Goal: Check status: Check status

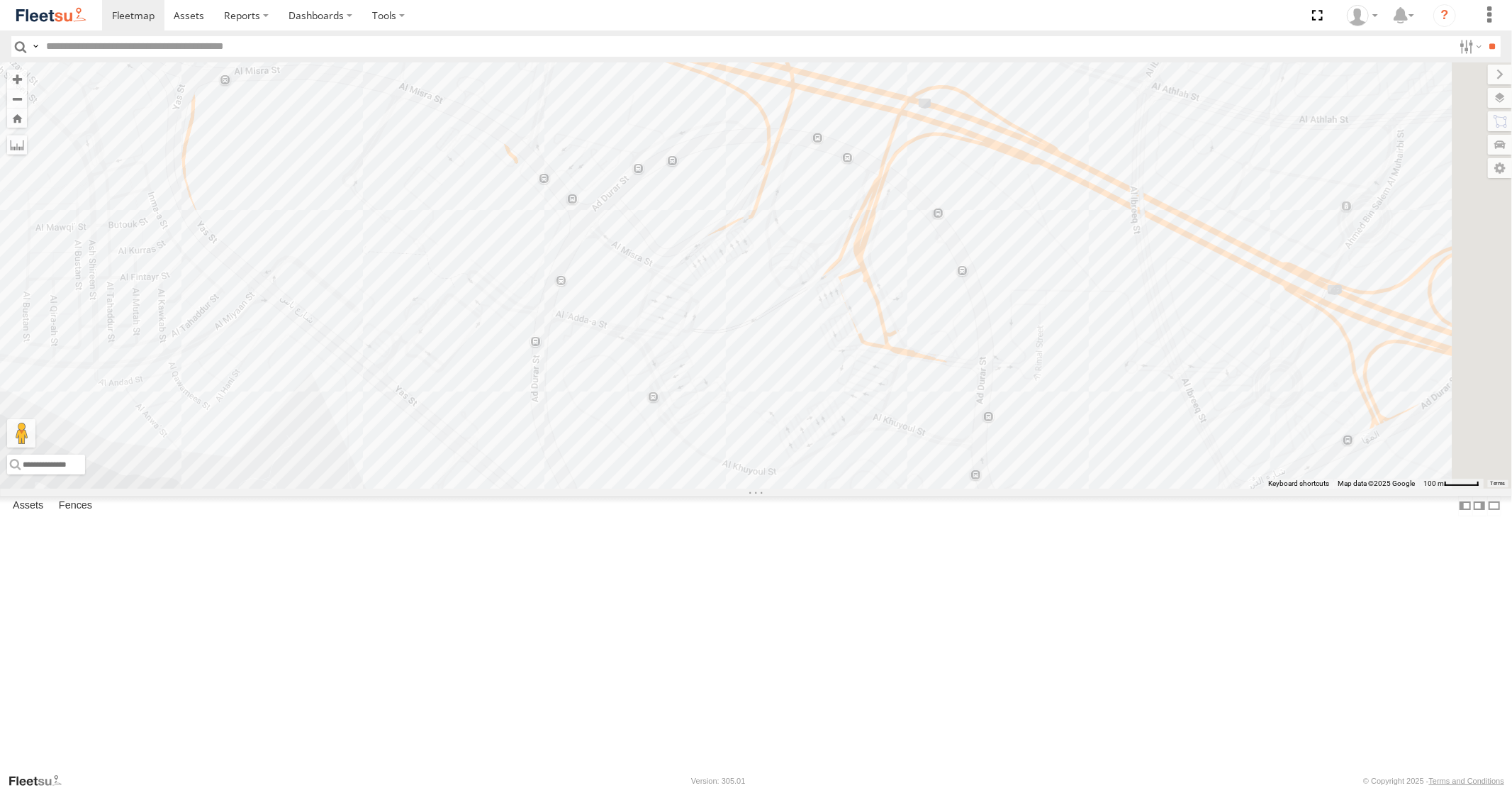
click at [156, 46] on input "text" at bounding box center [747, 46] width 1412 height 21
type input "*****"
click at [19, 44] on input "button" at bounding box center [21, 46] width 18 height 21
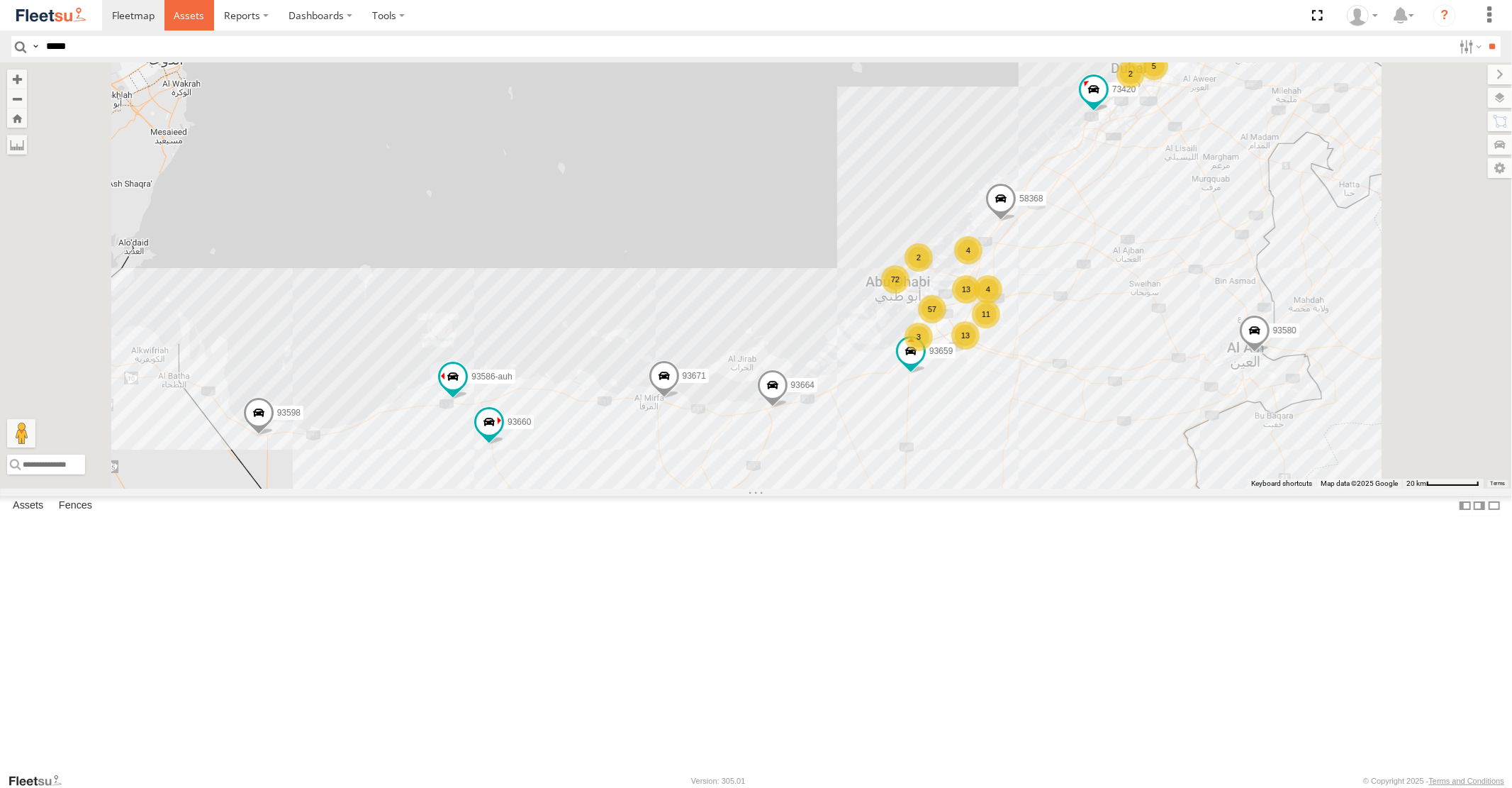
click at [186, 18] on span at bounding box center [188, 15] width 31 height 13
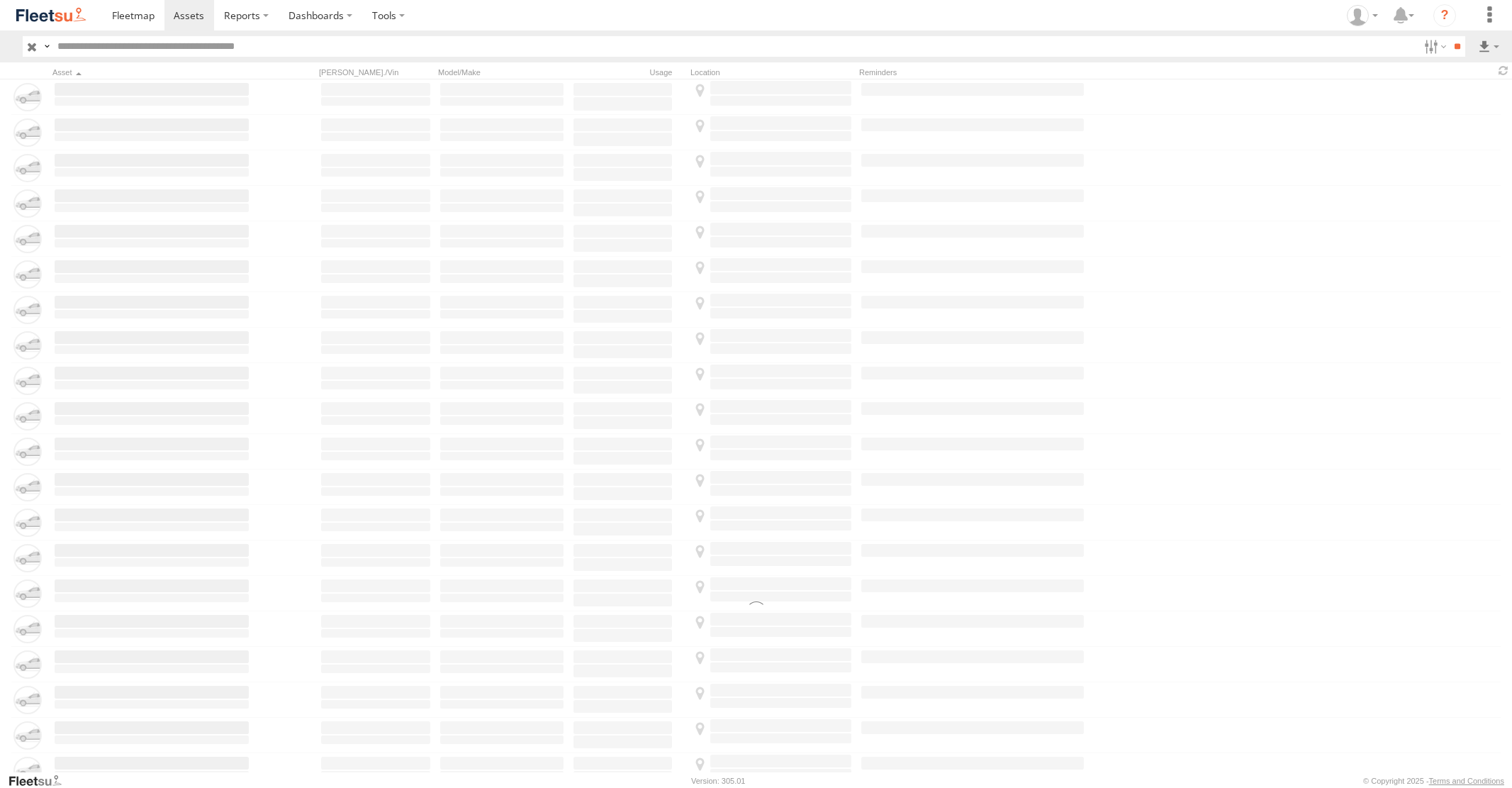
click at [124, 54] on input "text" at bounding box center [734, 46] width 1367 height 21
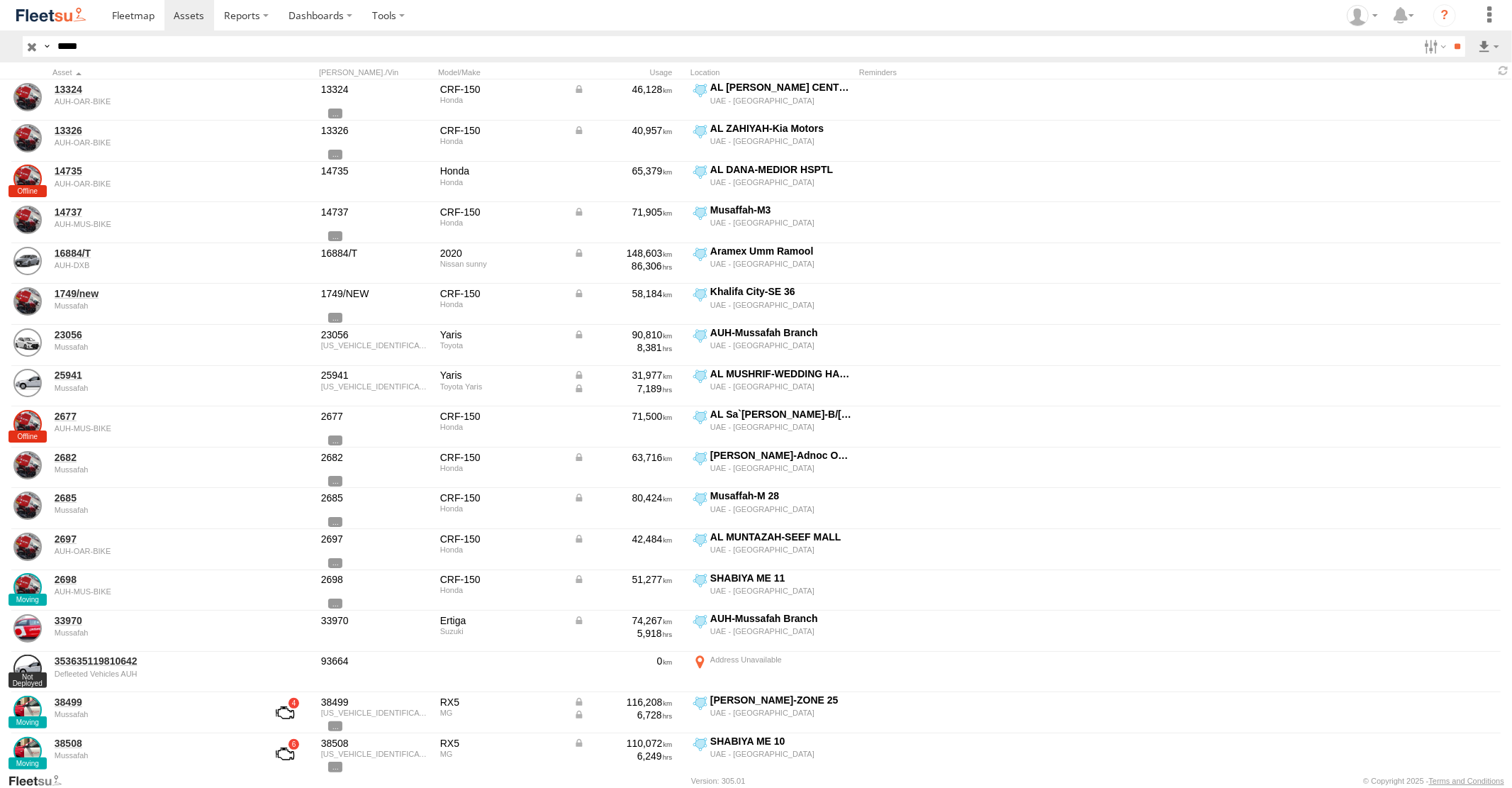
type input "*****"
click at [1449, 37] on input "**" at bounding box center [1457, 46] width 17 height 21
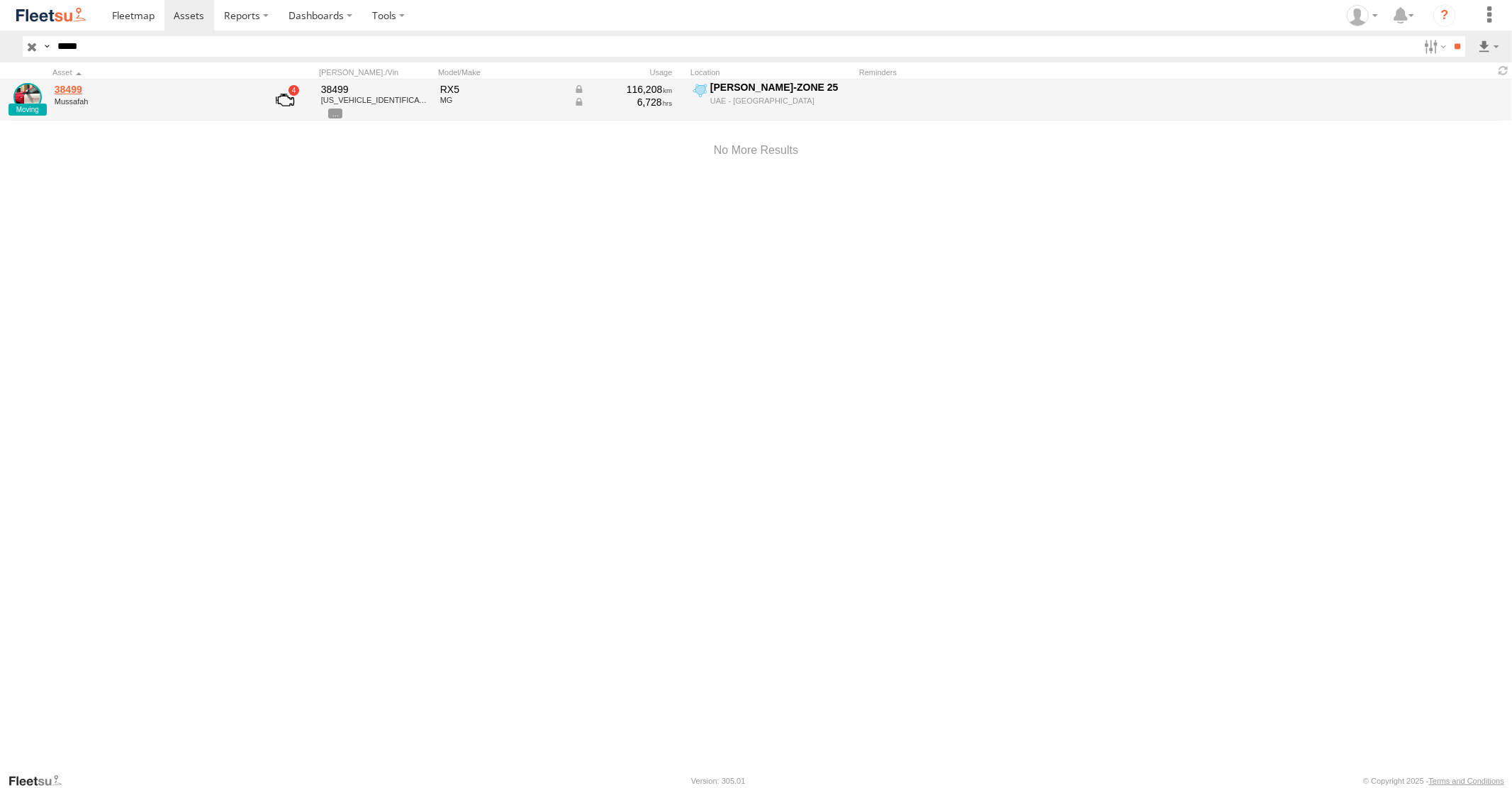
click at [74, 94] on link "38499" at bounding box center [152, 89] width 194 height 12
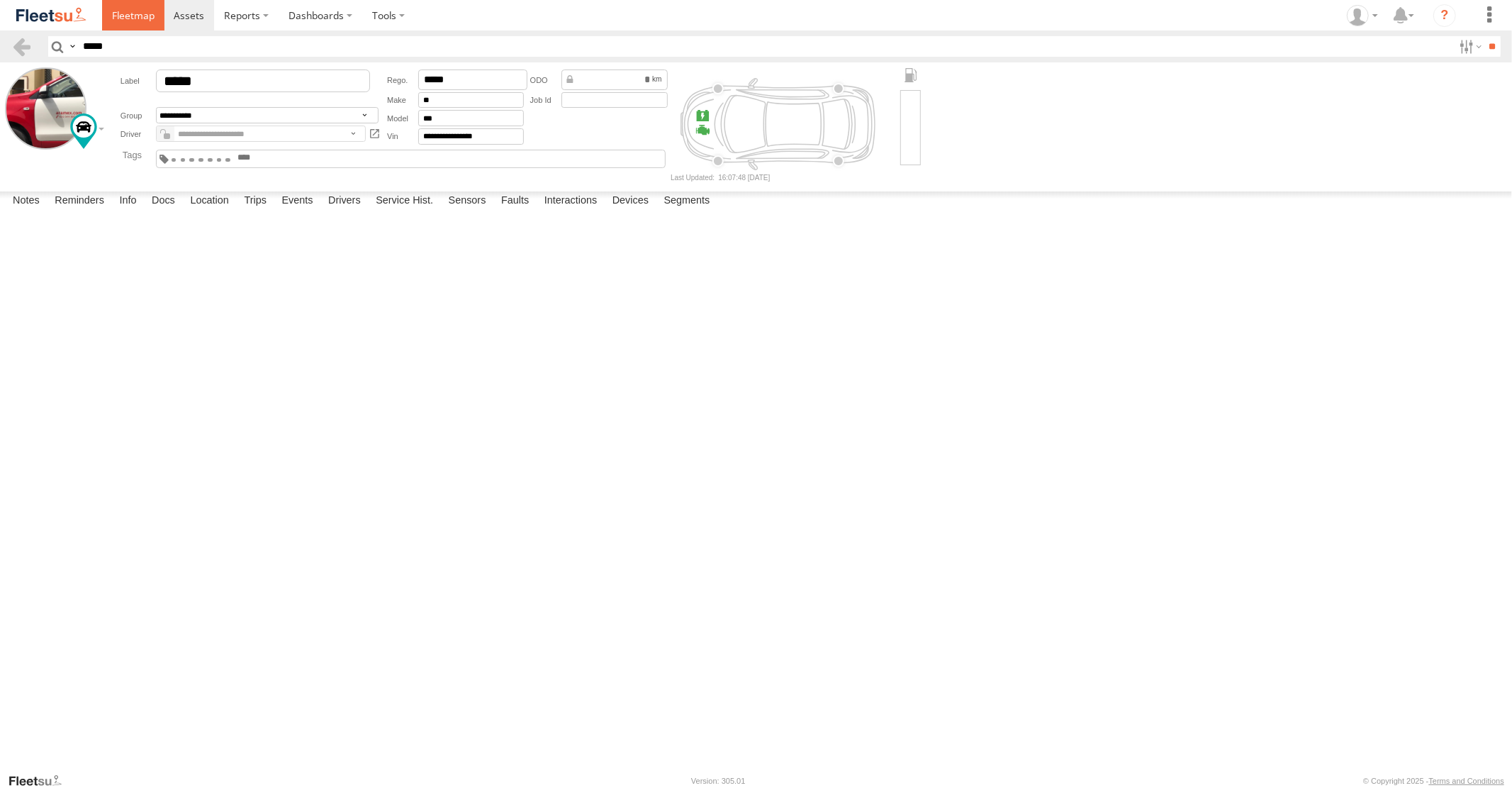
click at [123, 18] on span at bounding box center [133, 15] width 42 height 13
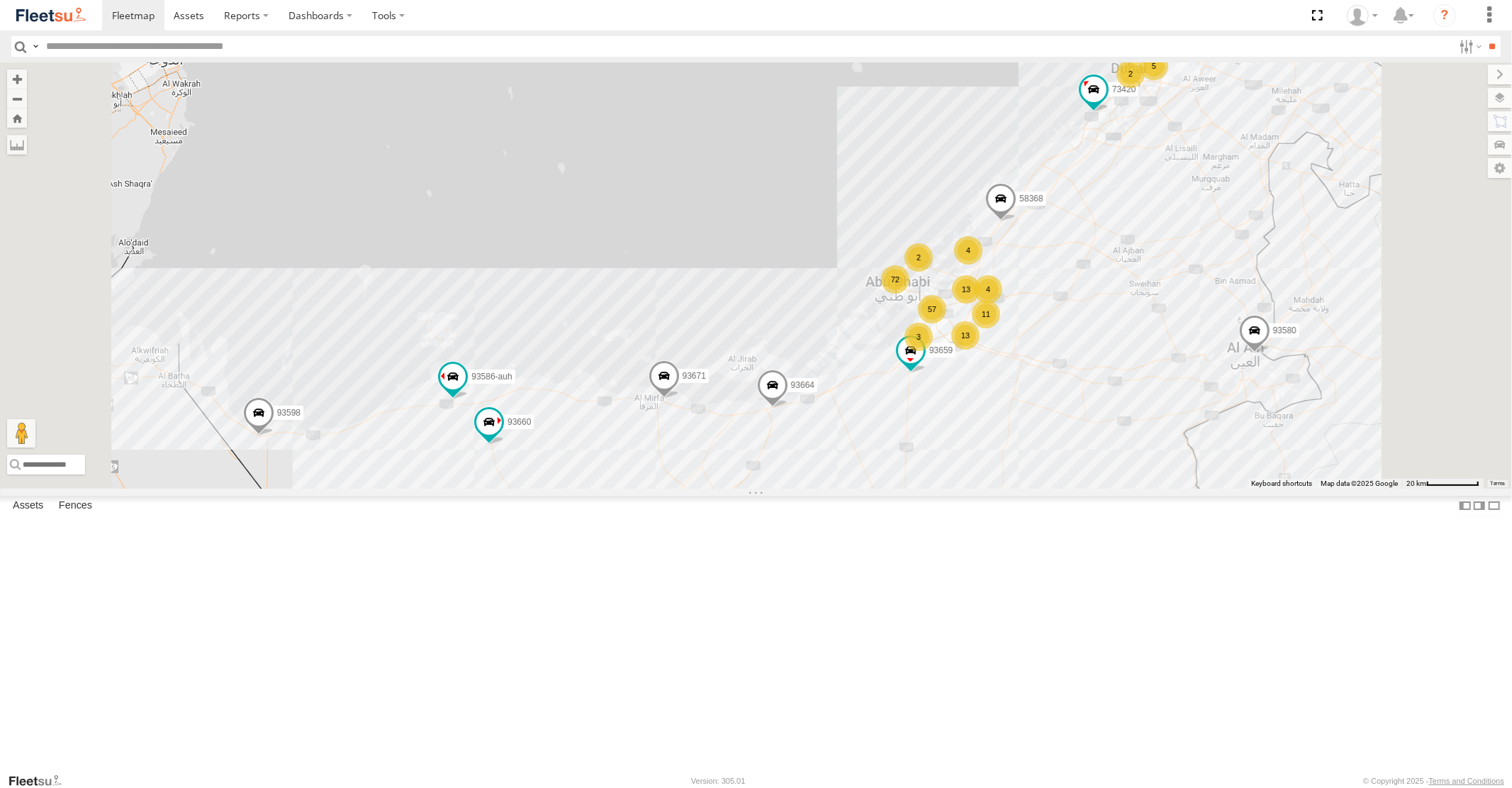
click at [139, 47] on input "text" at bounding box center [747, 46] width 1412 height 21
type input "*****"
click at [1485, 37] on input "**" at bounding box center [1493, 46] width 17 height 21
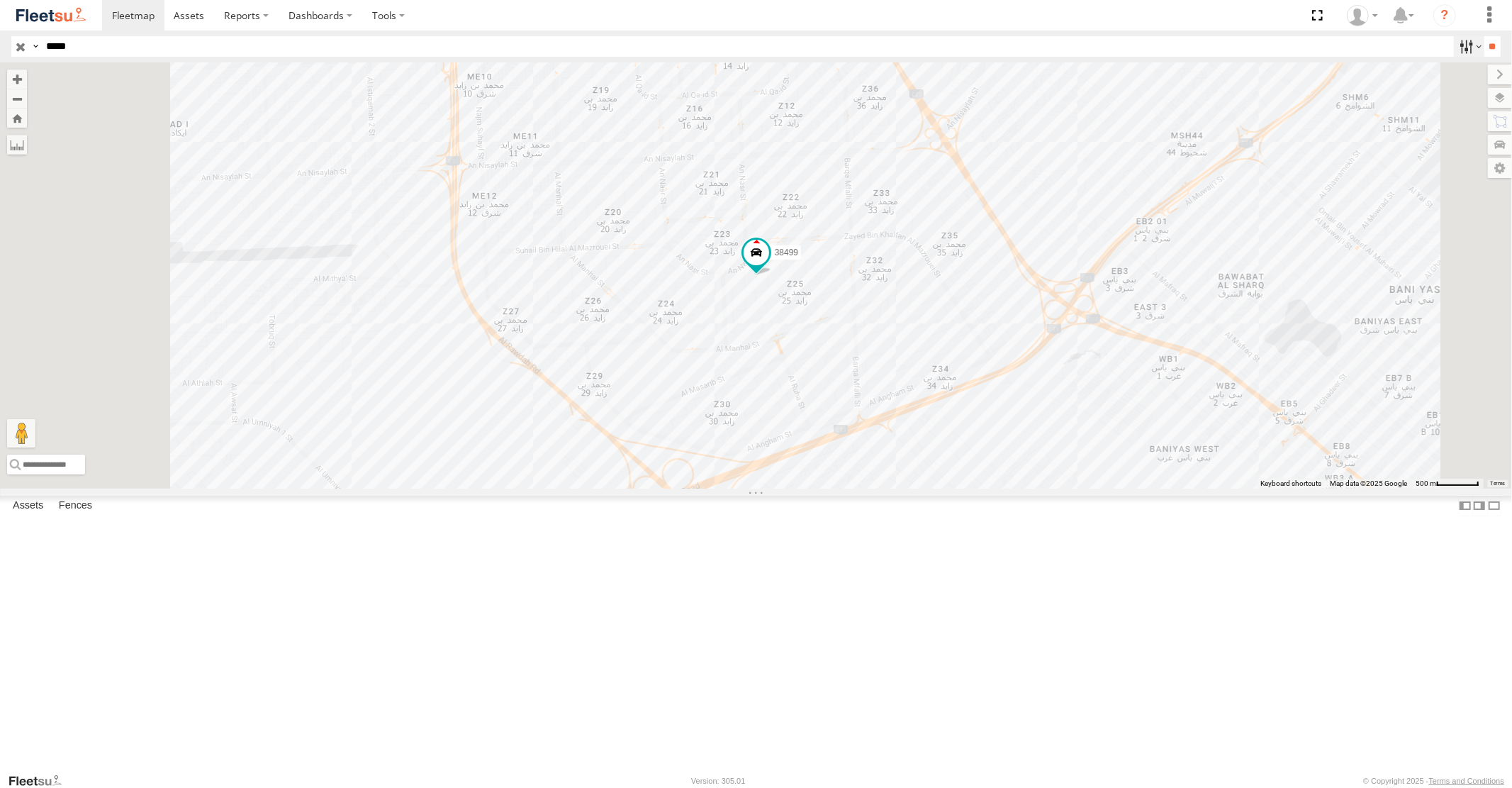
click at [1457, 45] on label at bounding box center [1469, 46] width 31 height 21
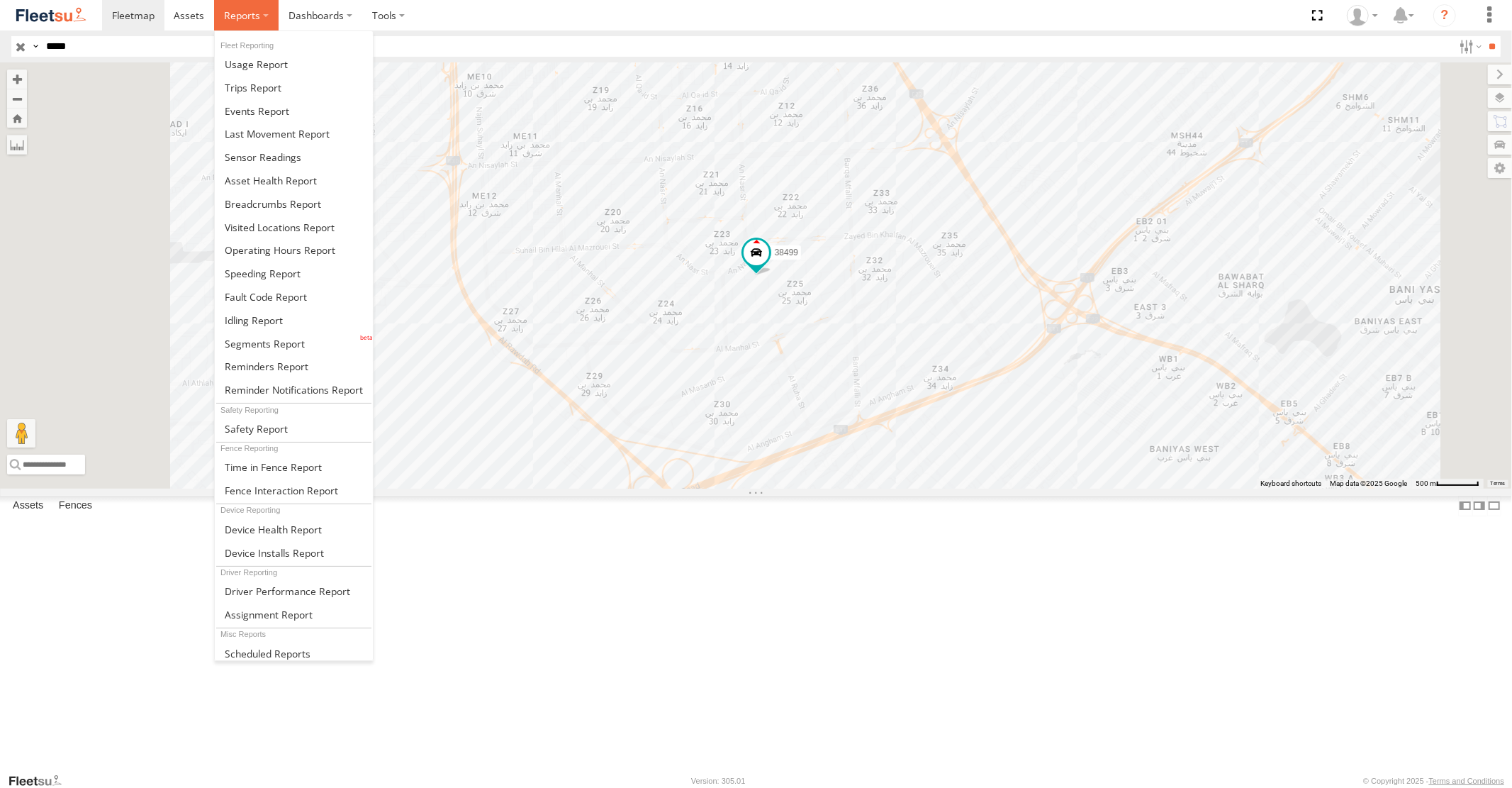
click at [245, 11] on span at bounding box center [242, 15] width 37 height 13
click at [266, 70] on span at bounding box center [256, 64] width 63 height 13
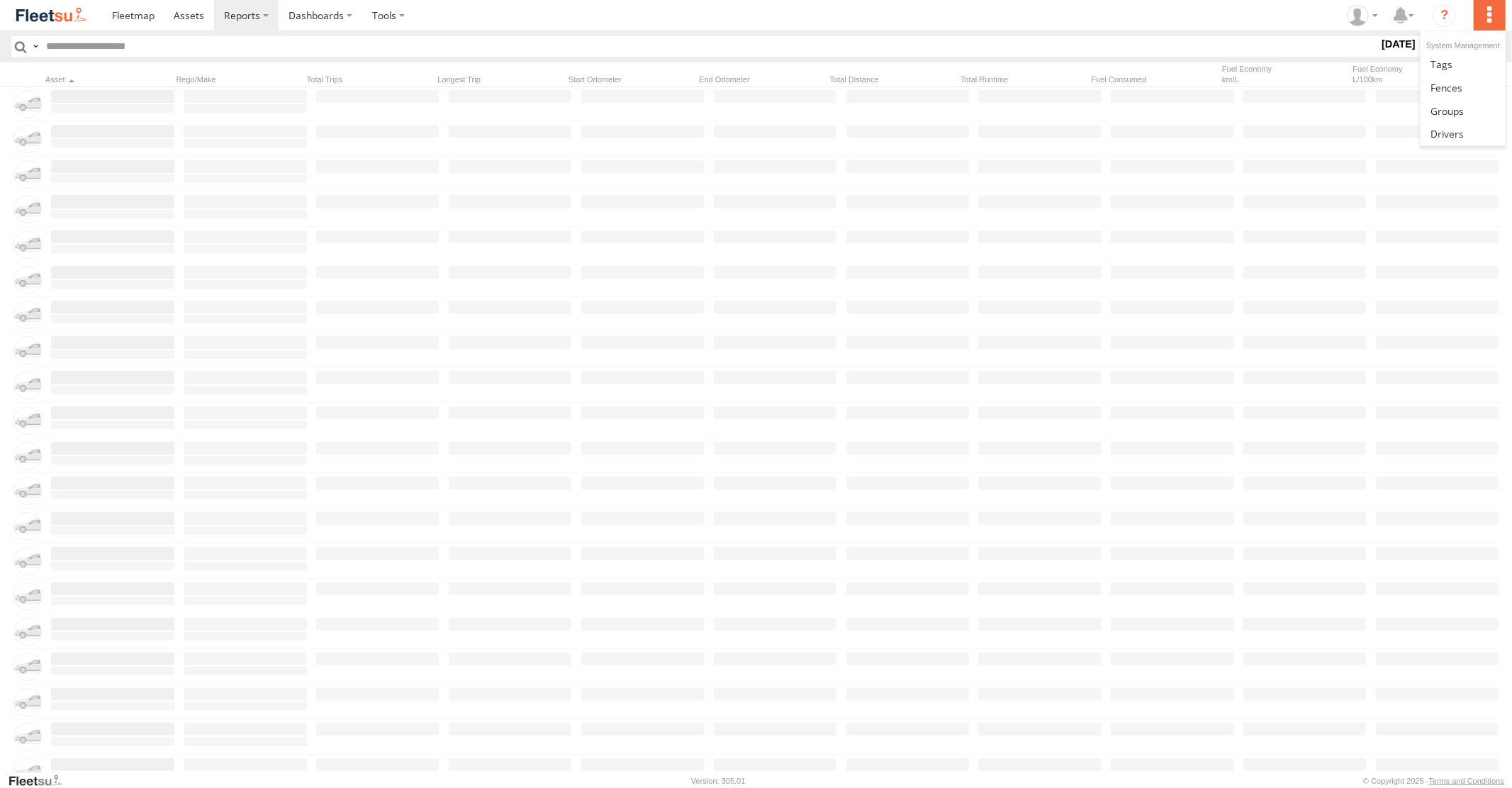
click at [1494, 17] on label at bounding box center [1490, 15] width 32 height 31
drag, startPoint x: 1231, startPoint y: 286, endPoint x: 1217, endPoint y: 289, distance: 14.3
click at [193, 17] on span at bounding box center [188, 15] width 31 height 13
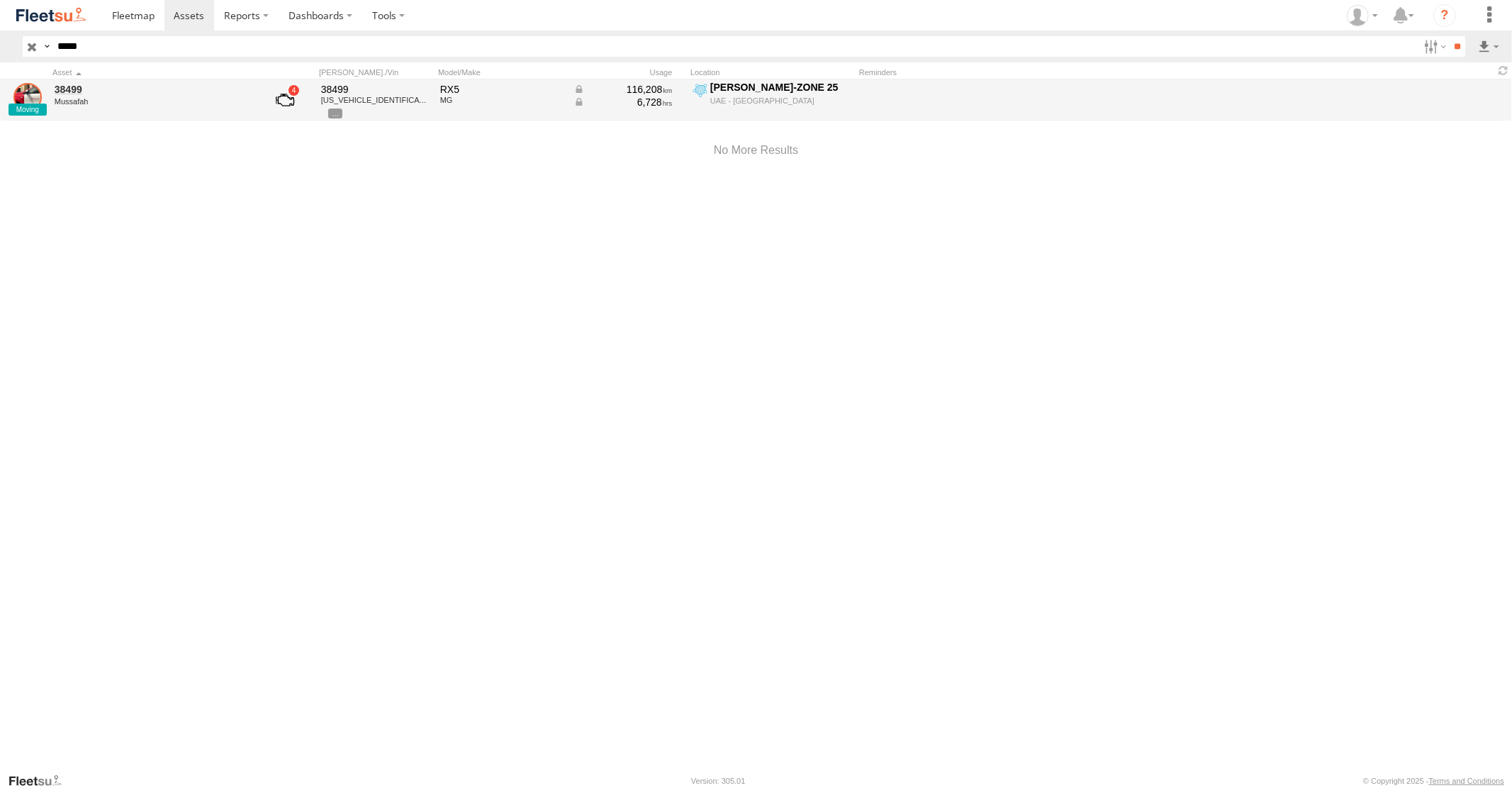
click at [17, 95] on link at bounding box center [27, 97] width 28 height 28
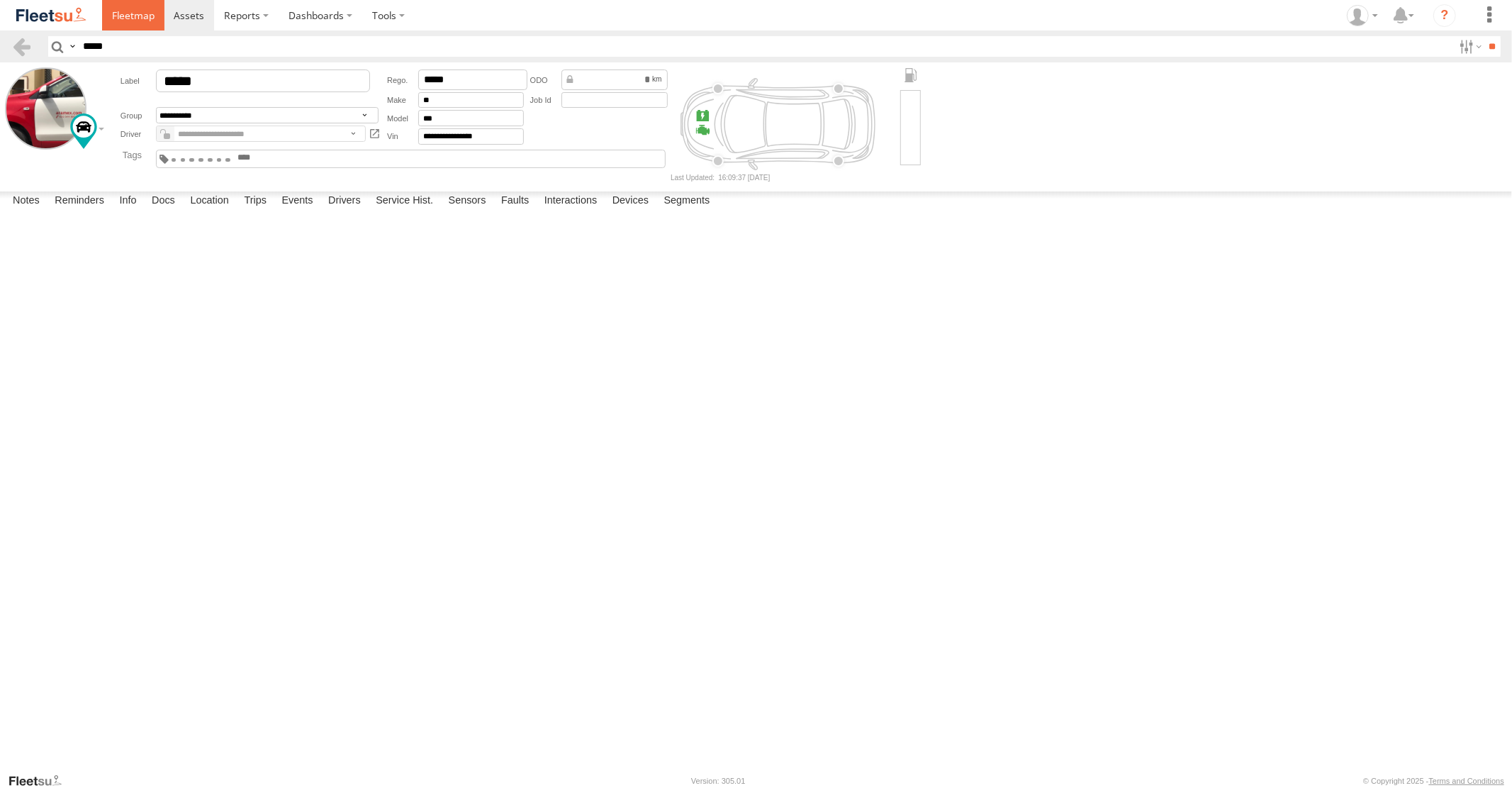
click at [124, 17] on span at bounding box center [133, 15] width 42 height 13
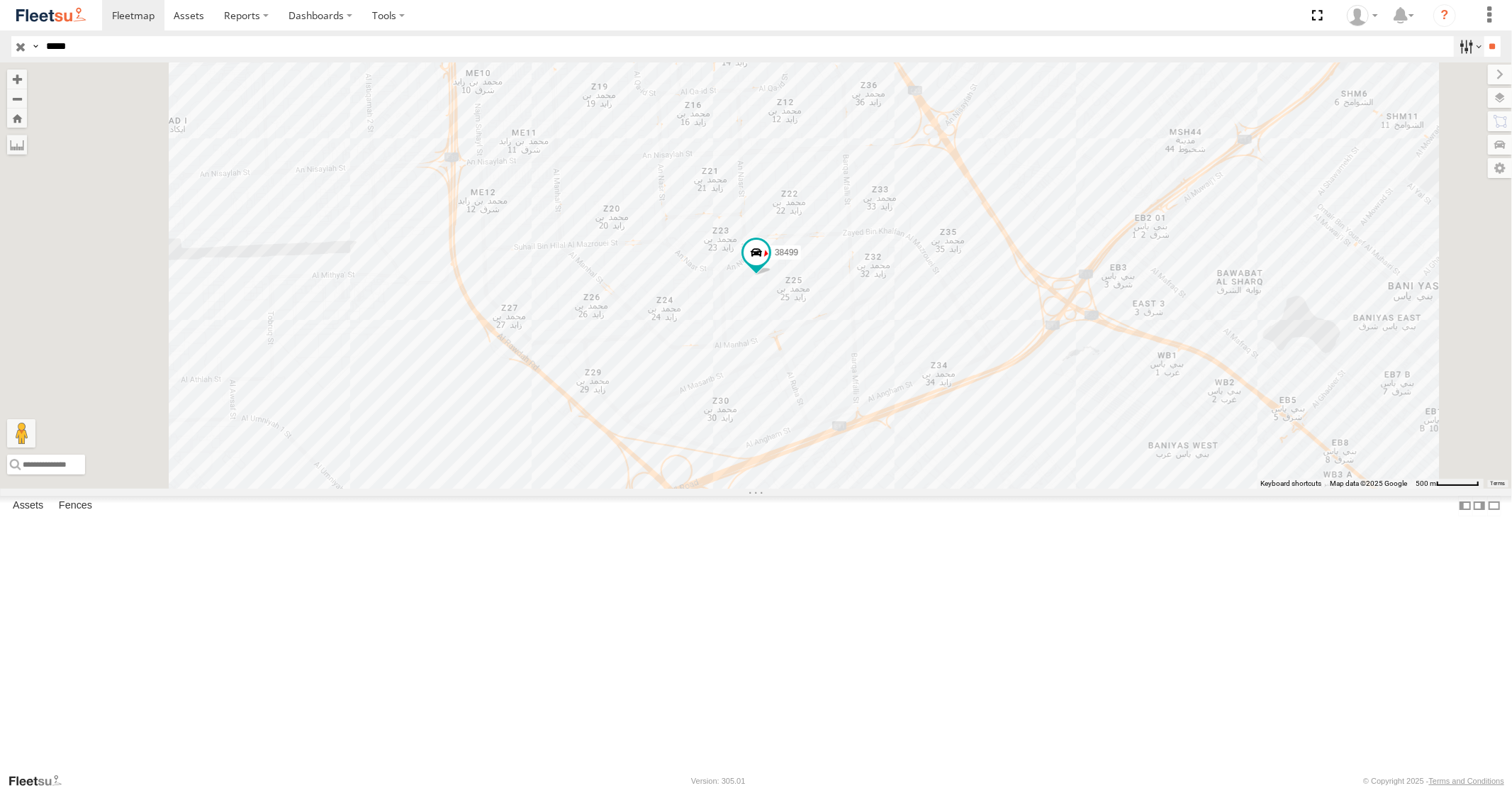
click at [1470, 47] on label at bounding box center [1469, 46] width 31 height 21
click at [121, 12] on span at bounding box center [133, 15] width 42 height 13
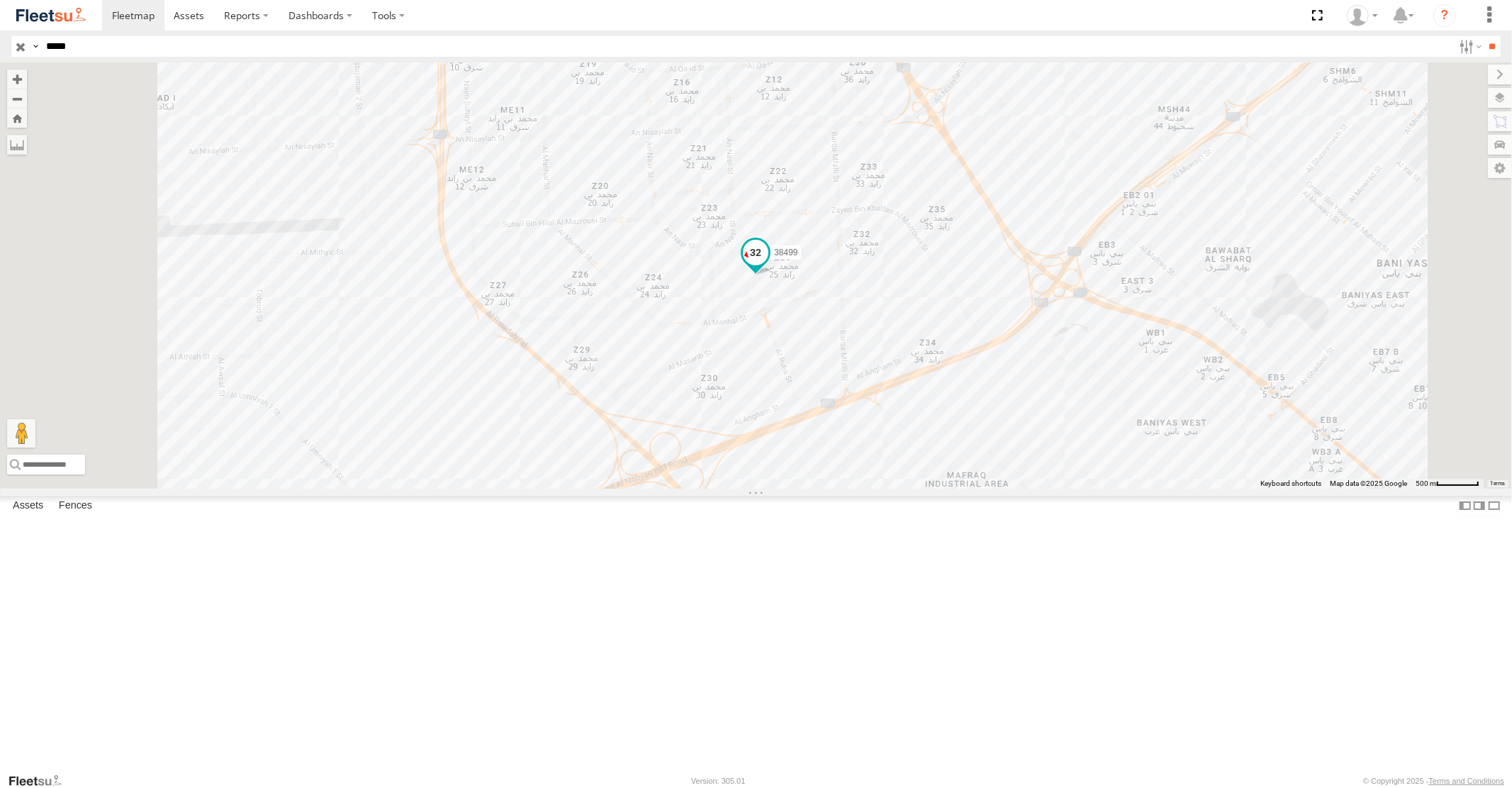
click at [768, 265] on span at bounding box center [755, 252] width 26 height 26
click at [775, 259] on label at bounding box center [760, 254] width 27 height 10
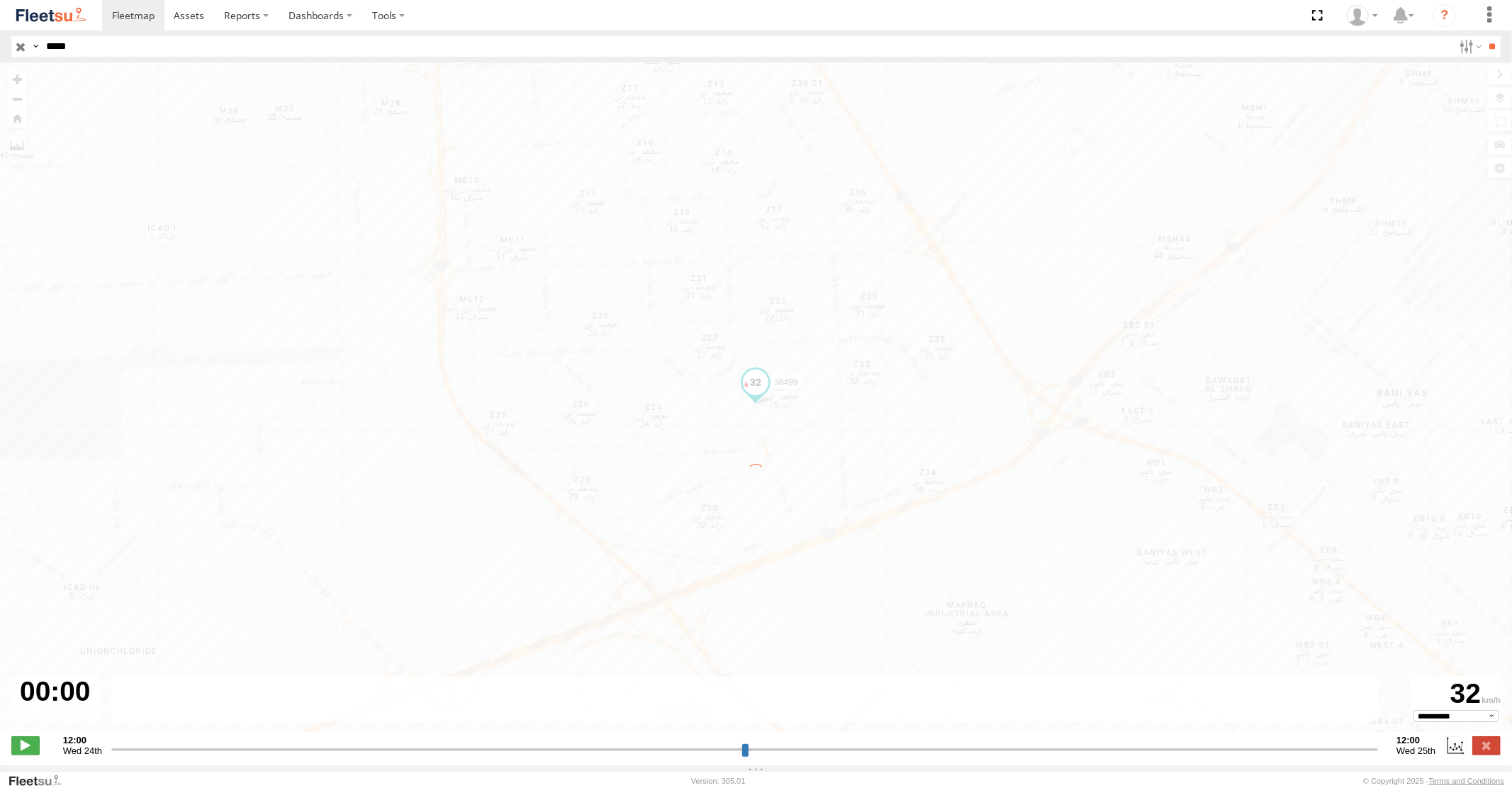
type input "**********"
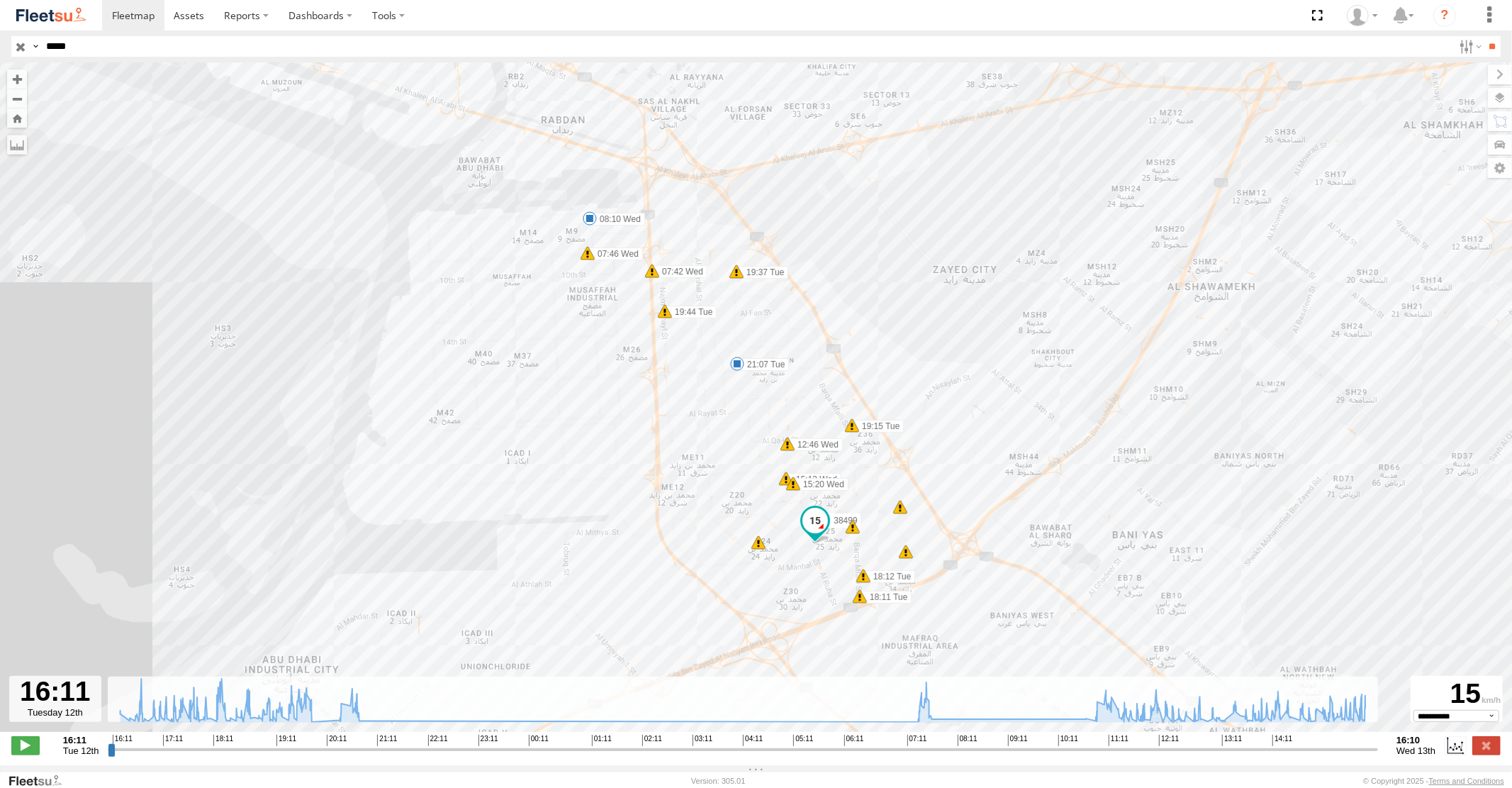
click at [83, 756] on span "Tue 12th" at bounding box center [81, 751] width 37 height 11
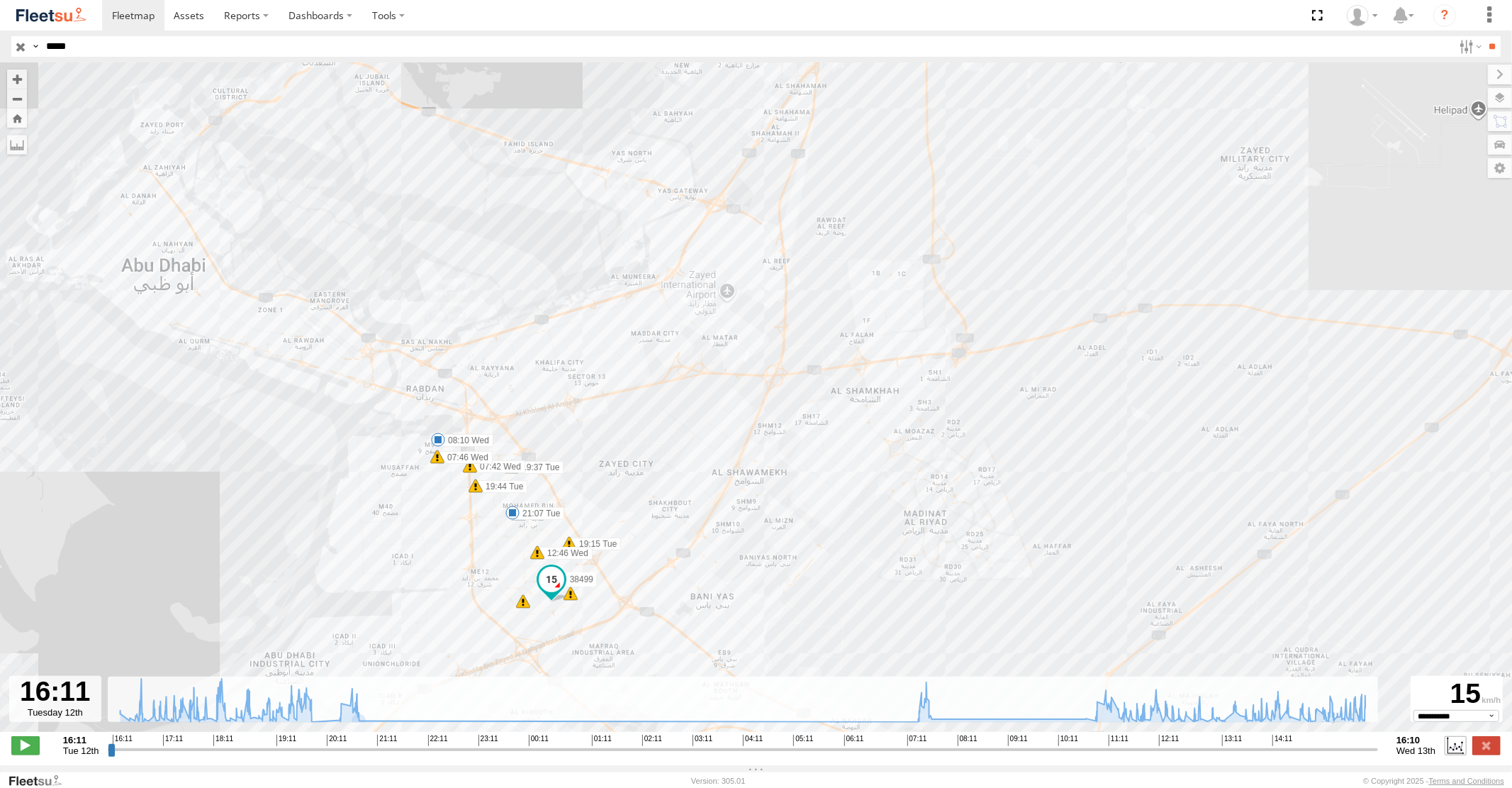
click at [1453, 752] on label at bounding box center [1456, 746] width 22 height 18
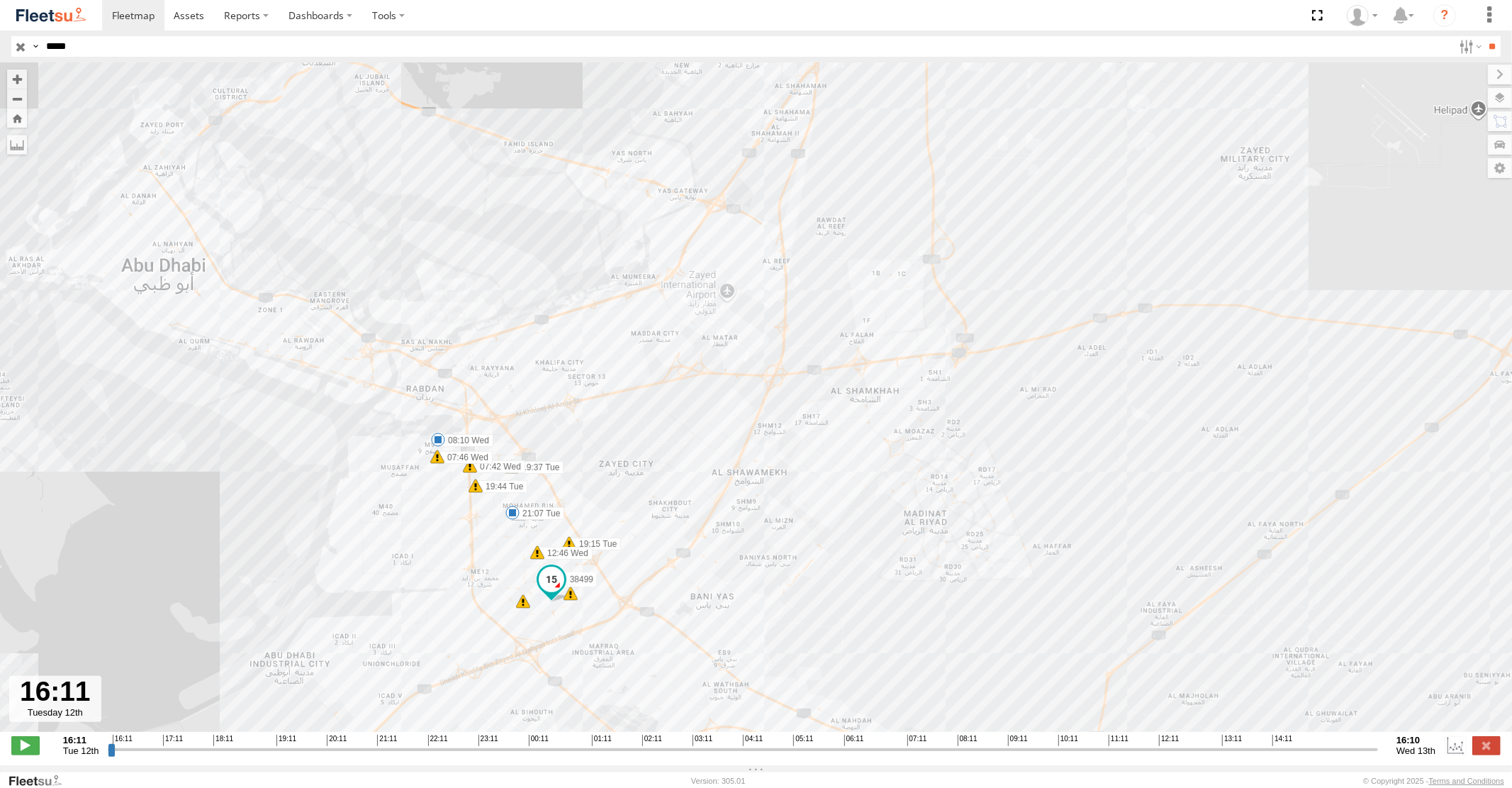
click at [80, 754] on span "Tue 12th" at bounding box center [81, 751] width 37 height 11
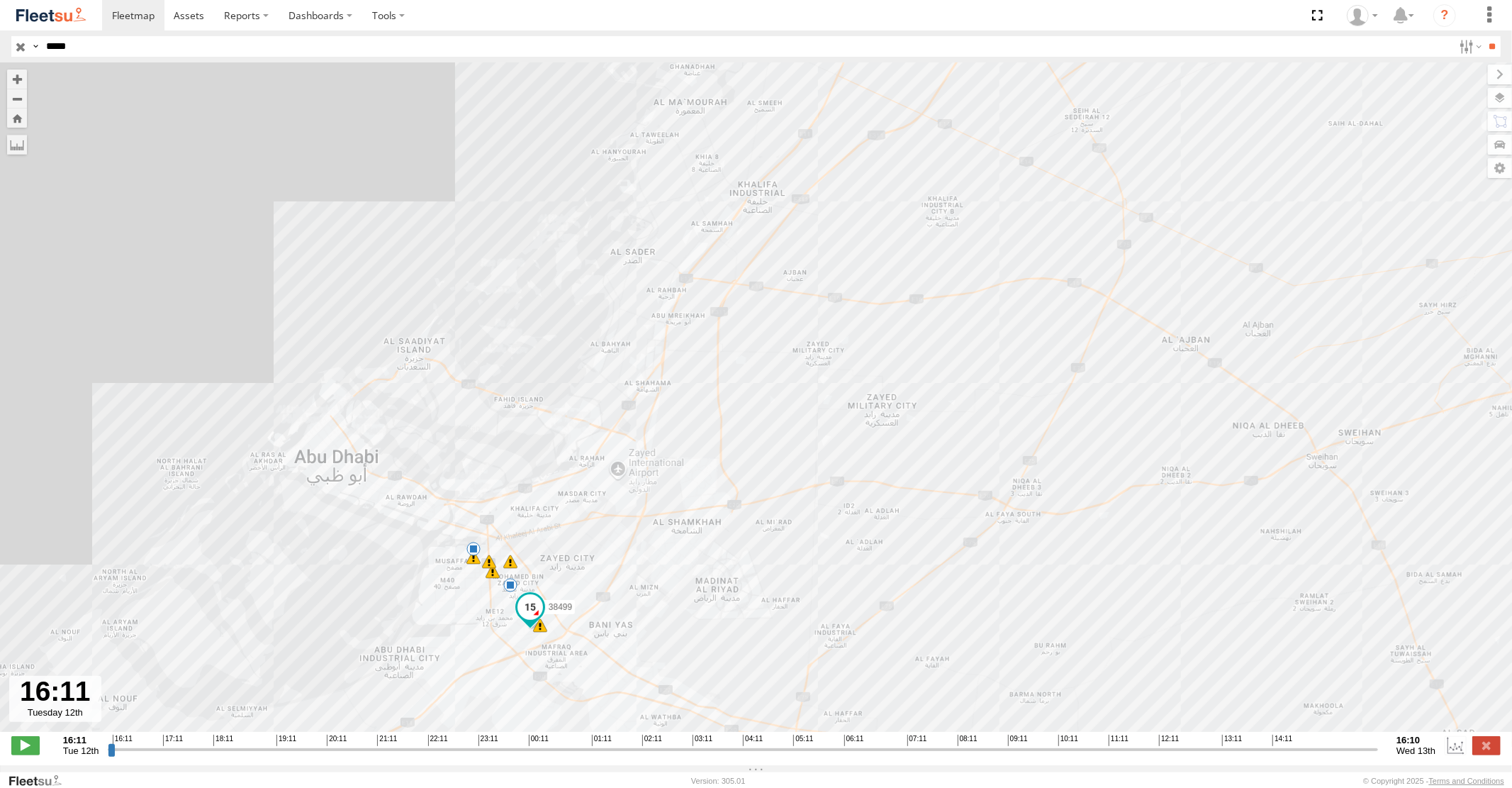
click at [76, 754] on span "Tue 12th" at bounding box center [81, 751] width 37 height 11
click at [378, 17] on label at bounding box center [388, 15] width 52 height 31
click at [343, 15] on label "Dashboards" at bounding box center [320, 15] width 84 height 31
click at [339, 46] on span at bounding box center [324, 43] width 71 height 13
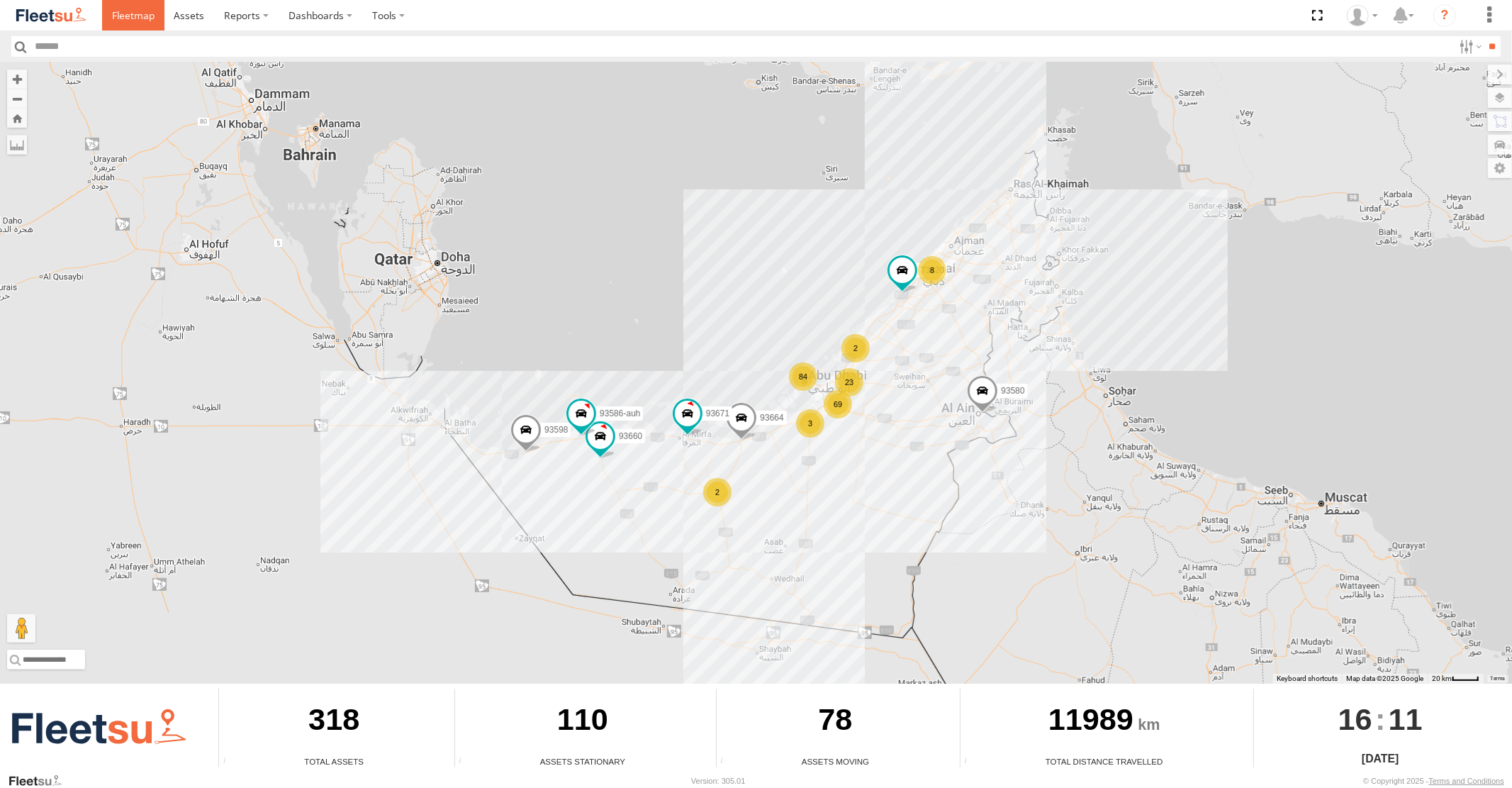
click at [138, 17] on span at bounding box center [133, 15] width 42 height 13
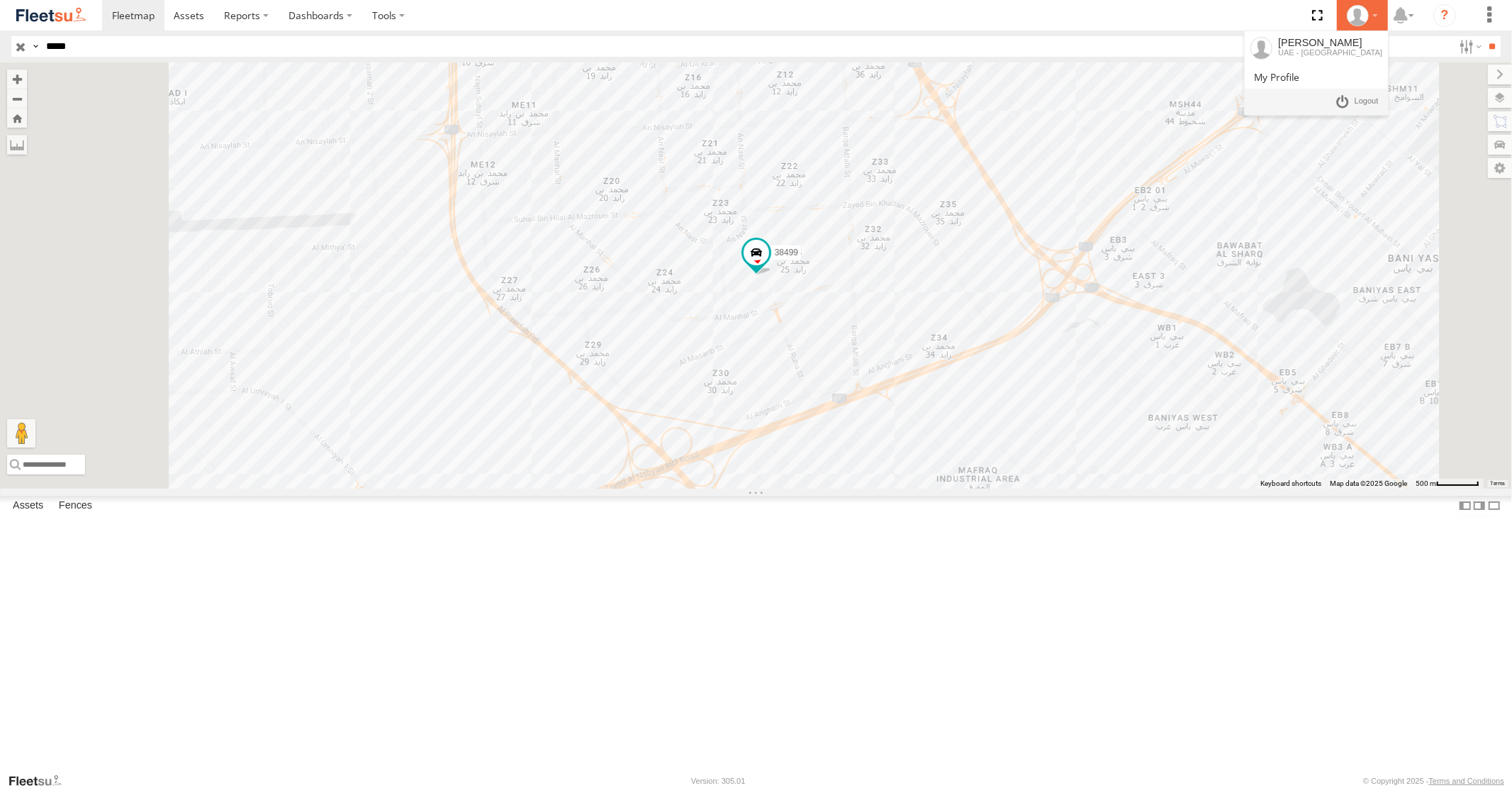
click at [1364, 18] on icon at bounding box center [1358, 16] width 22 height 22
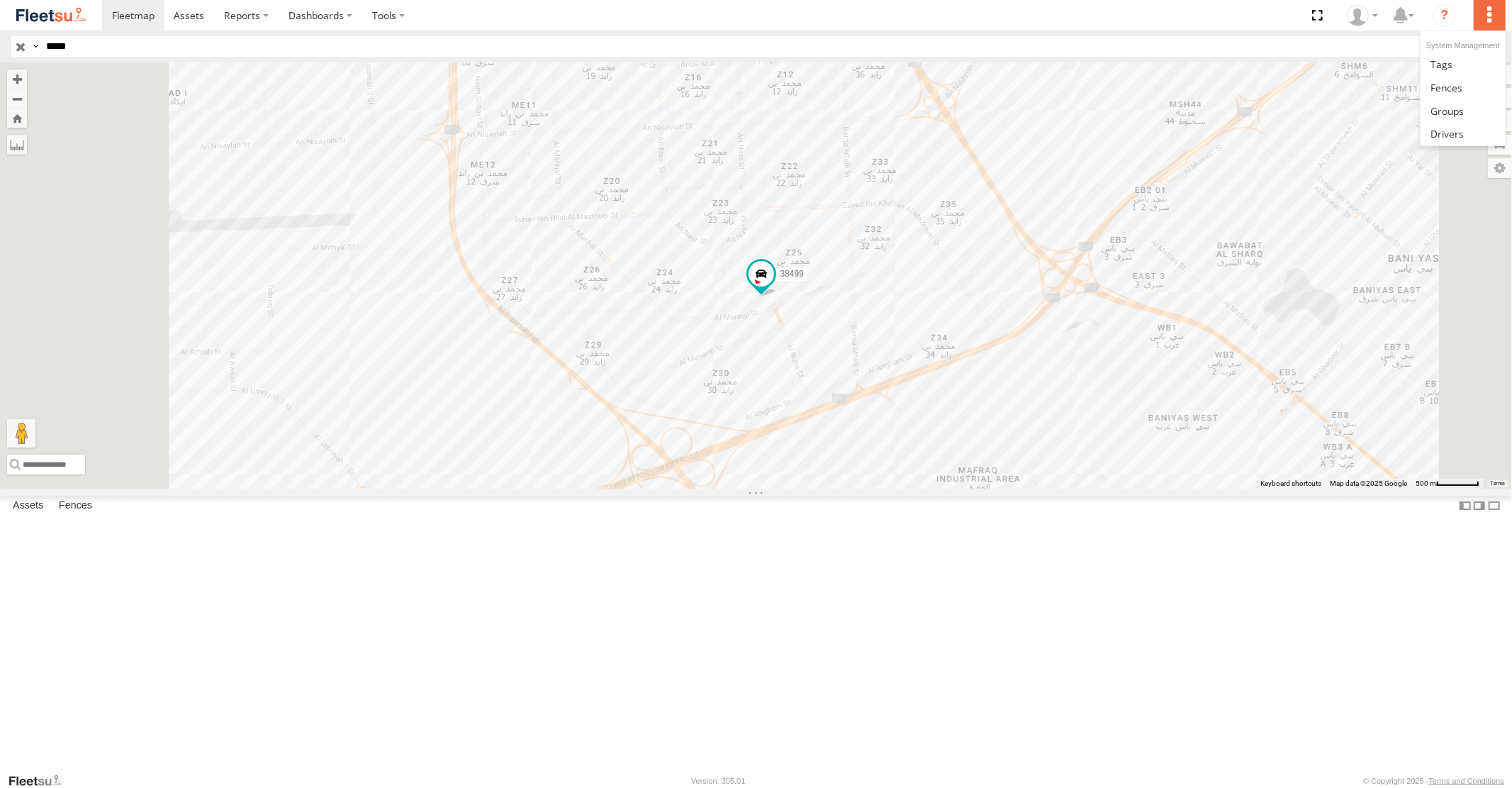
click at [1490, 22] on label at bounding box center [1490, 15] width 32 height 31
click at [1436, 192] on div "38499" at bounding box center [756, 275] width 1512 height 426
click at [1459, 41] on label at bounding box center [1469, 46] width 31 height 21
click at [1454, 56] on div "UAE - United Arab Emirates AUH AUH-DXB AUH-MUS-BIKE AUH-OAR-BIKE Cargo Village …" at bounding box center [1454, 46] width 0 height 21
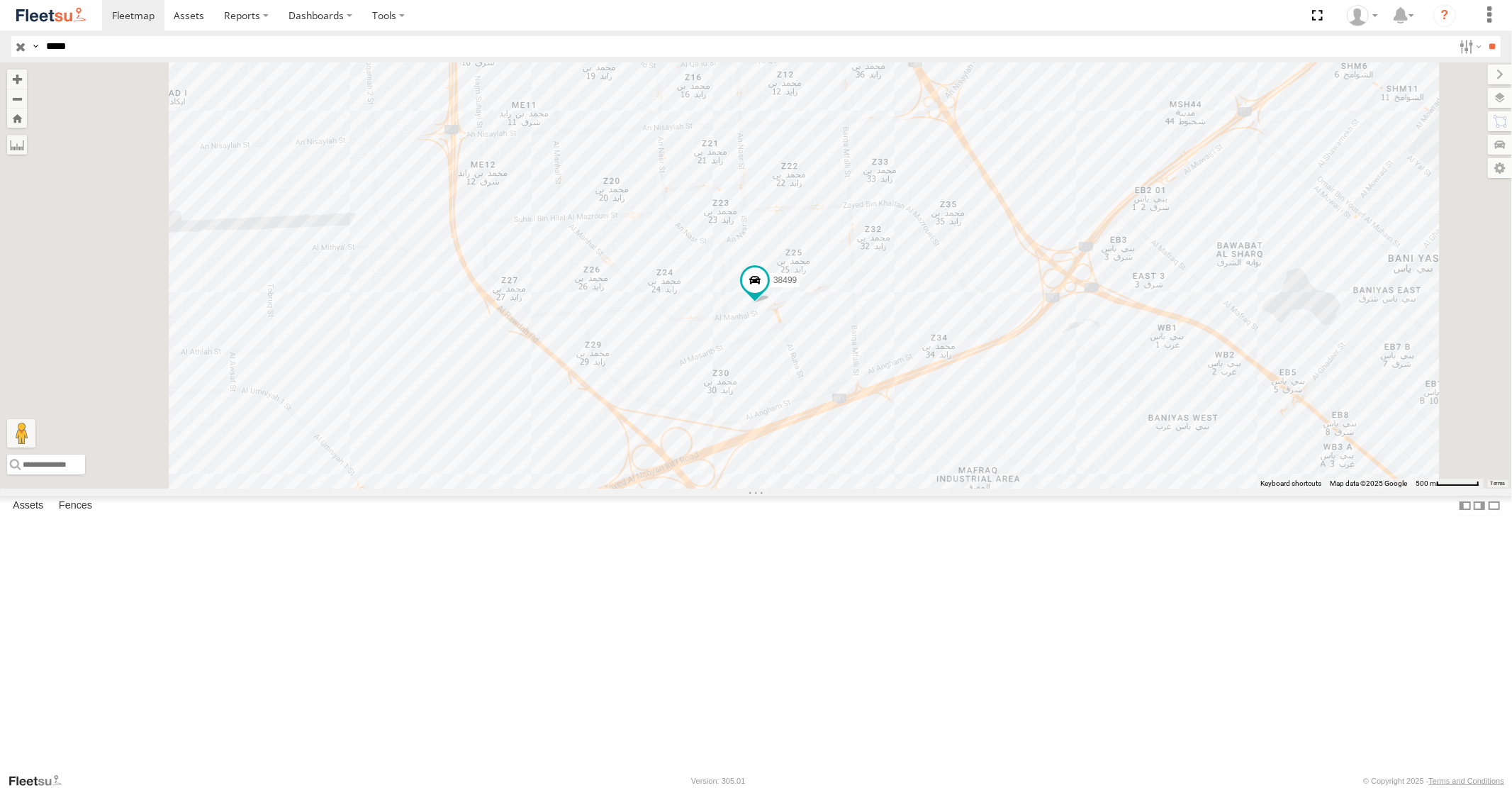
click at [0, 0] on span "Mussafah" at bounding box center [0, 0] width 0 height 0
click at [186, 10] on span at bounding box center [188, 15] width 31 height 13
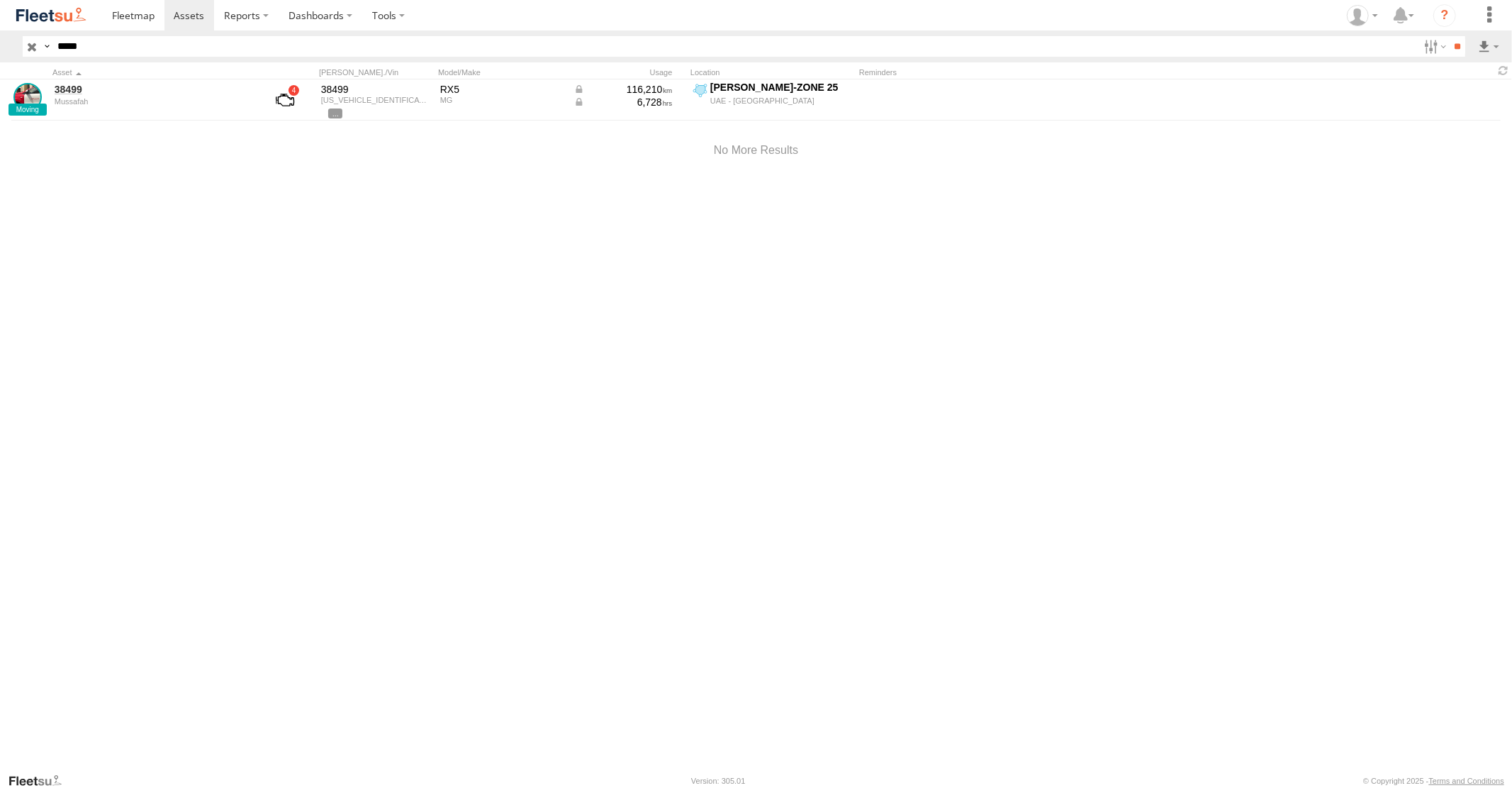
click at [666, 71] on div "Usage" at bounding box center [628, 72] width 114 height 10
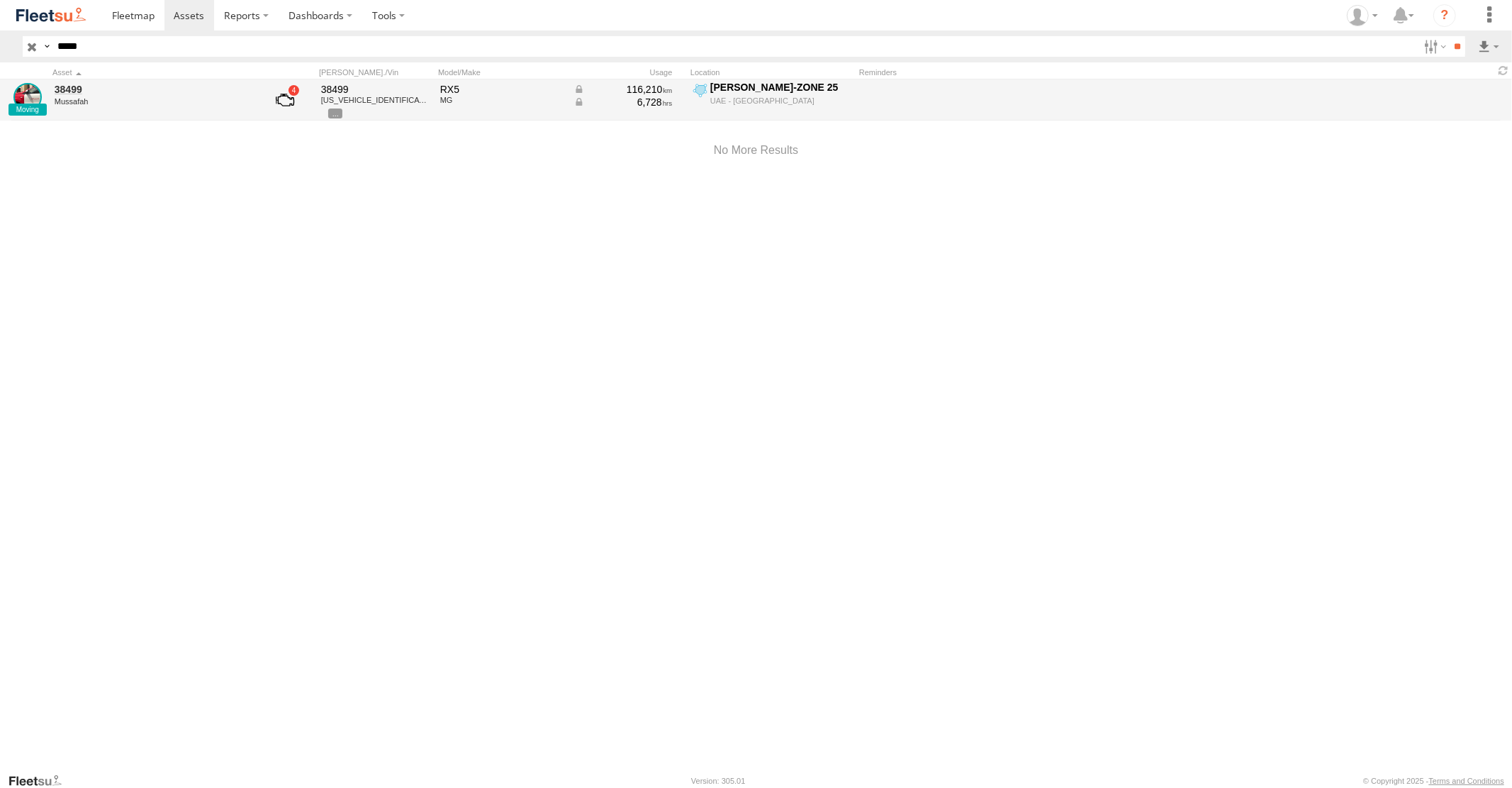
click at [713, 90] on div "[PERSON_NAME]-ZONE 25" at bounding box center [781, 86] width 141 height 12
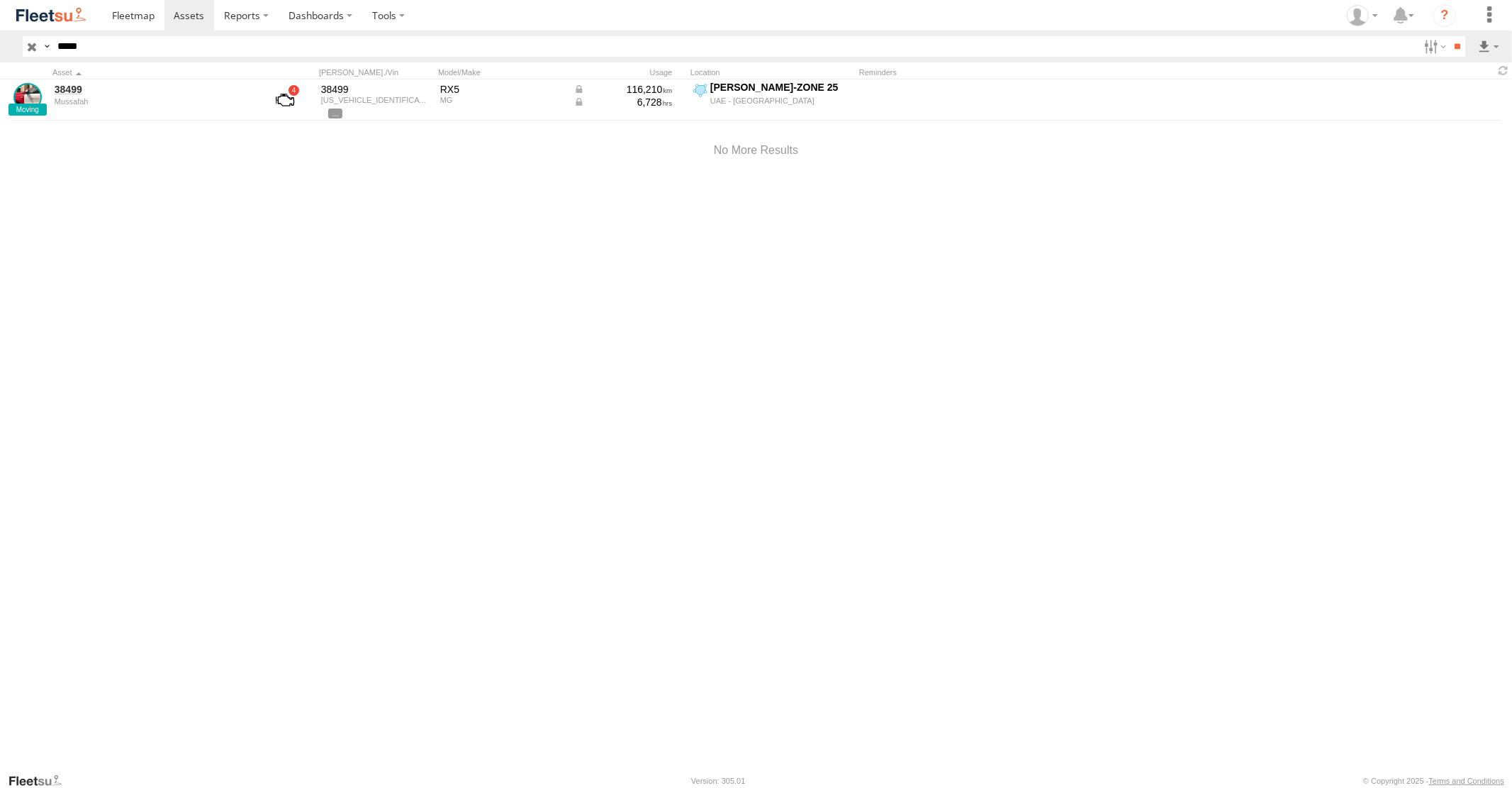
click at [0, 0] on div "Location Details ×" at bounding box center [0, 0] width 0 height 0
click at [0, 0] on label "×" at bounding box center [0, 0] width 0 height 0
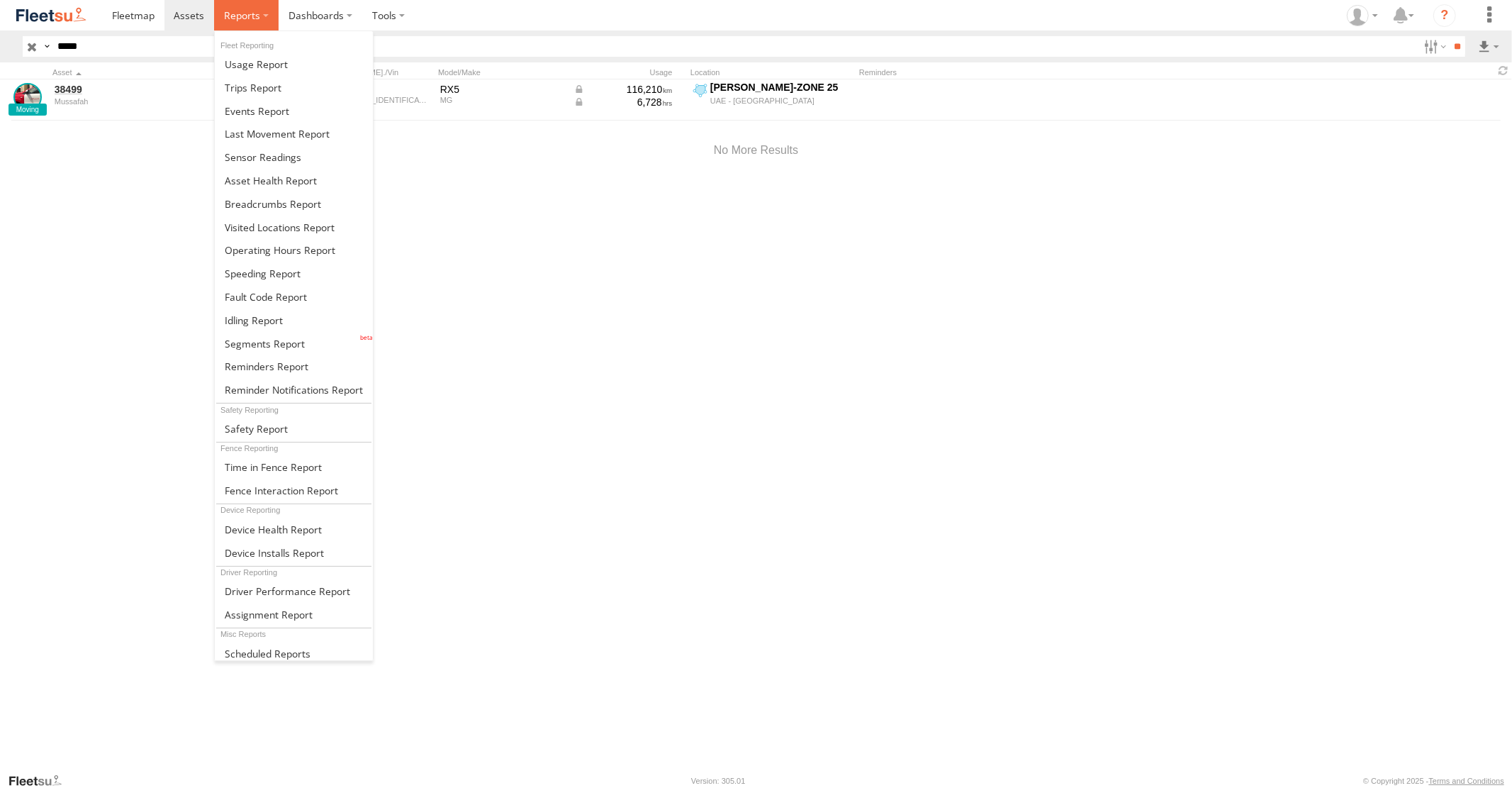
click at [249, 23] on label at bounding box center [246, 15] width 65 height 31
click at [290, 206] on span at bounding box center [273, 203] width 96 height 13
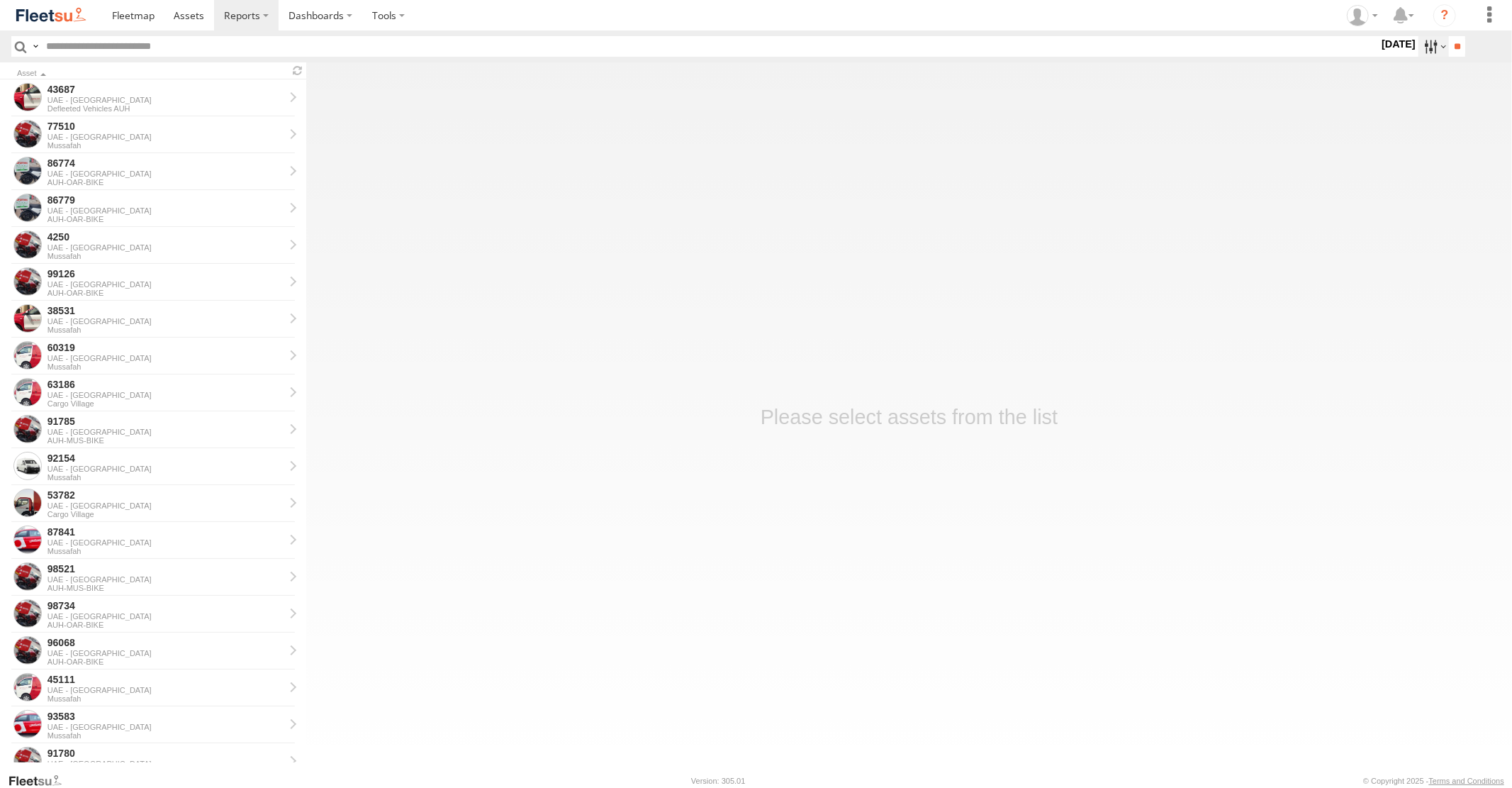
click at [1419, 45] on label at bounding box center [1433, 46] width 31 height 21
click at [0, 0] on label at bounding box center [0, 0] width 0 height 0
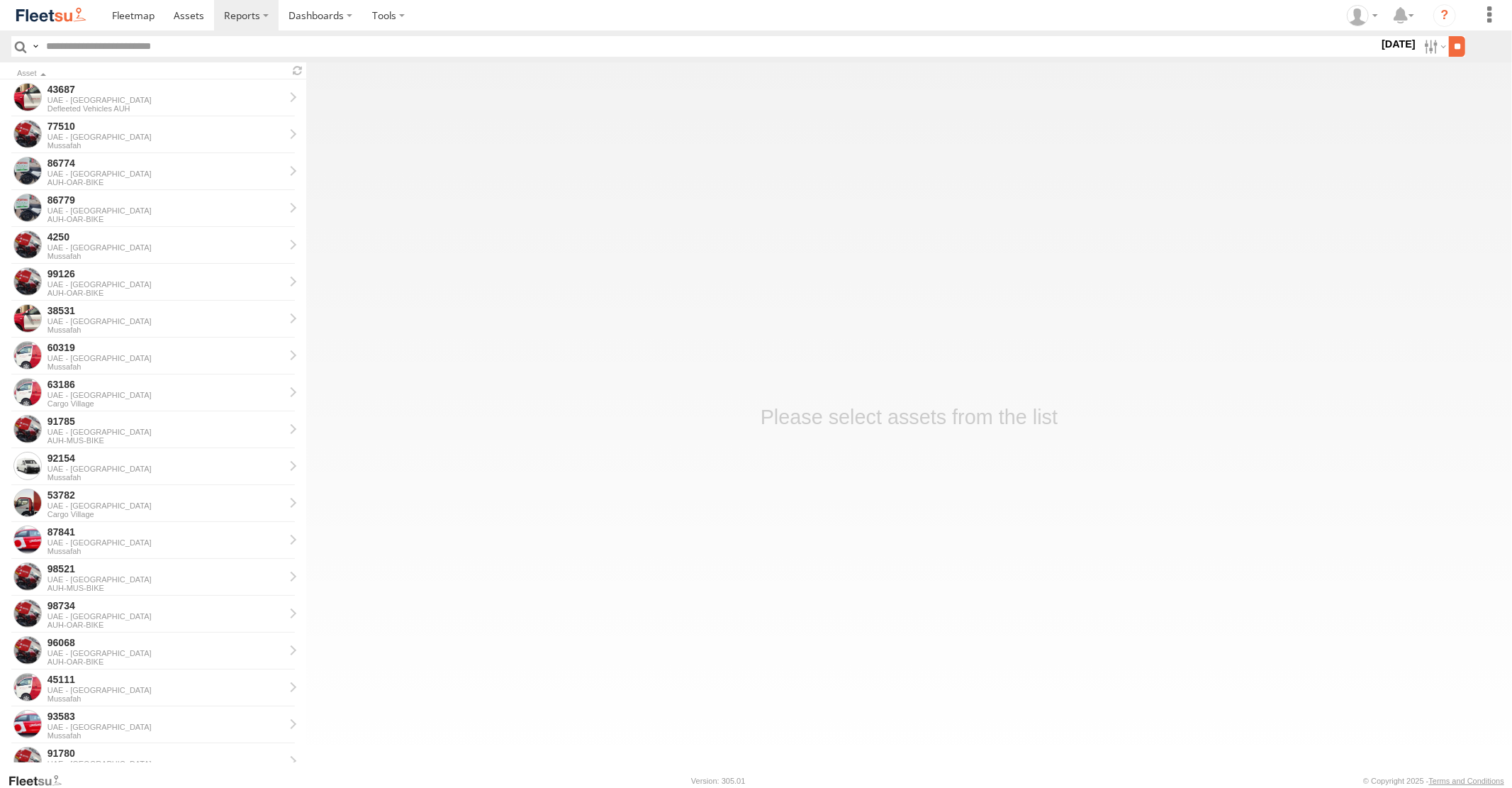
click at [1461, 47] on input "**" at bounding box center [1457, 46] width 17 height 21
click at [115, 43] on input "text" at bounding box center [710, 46] width 1339 height 21
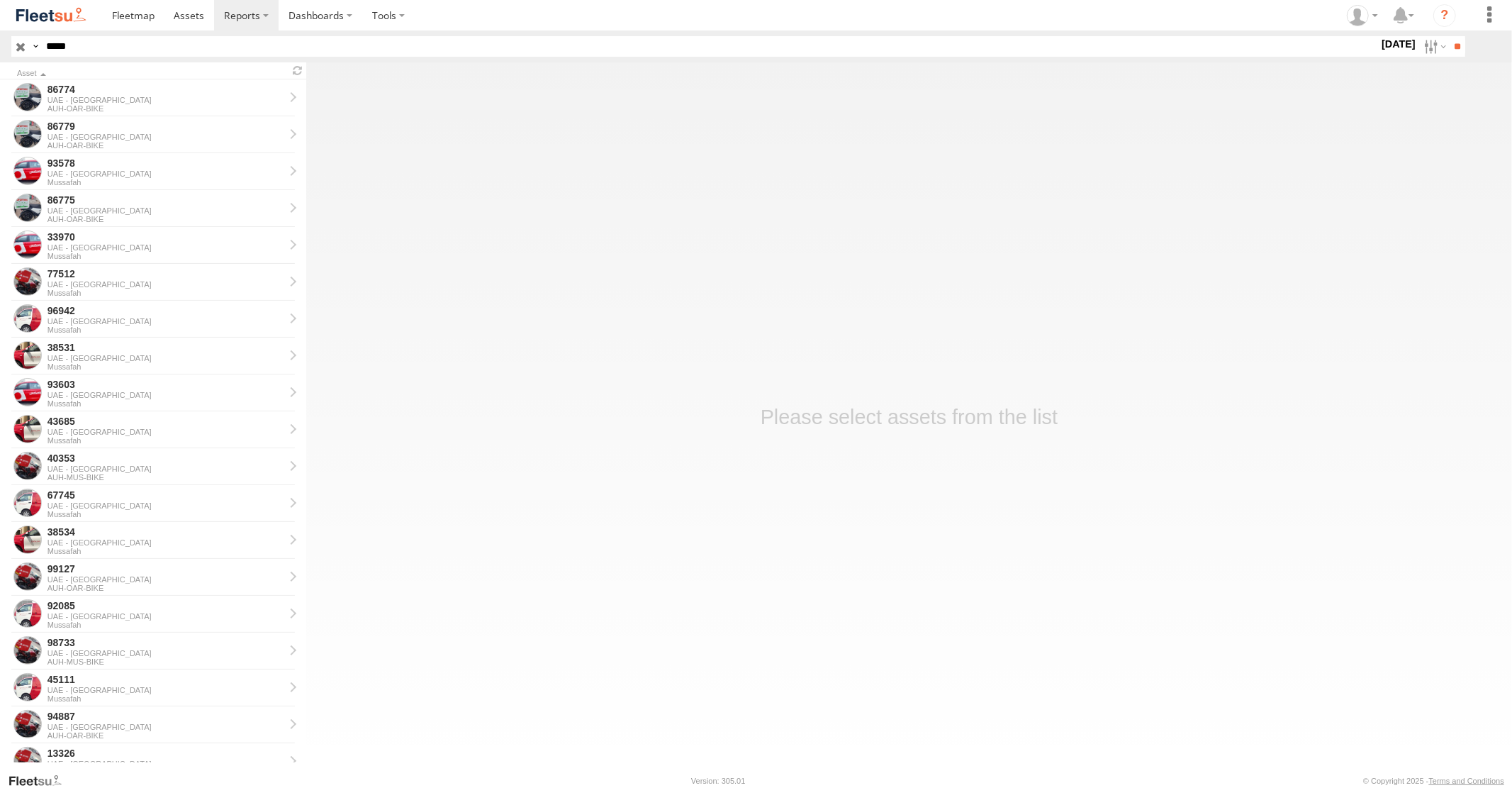
type input "*****"
click at [1449, 37] on input "**" at bounding box center [1457, 46] width 17 height 21
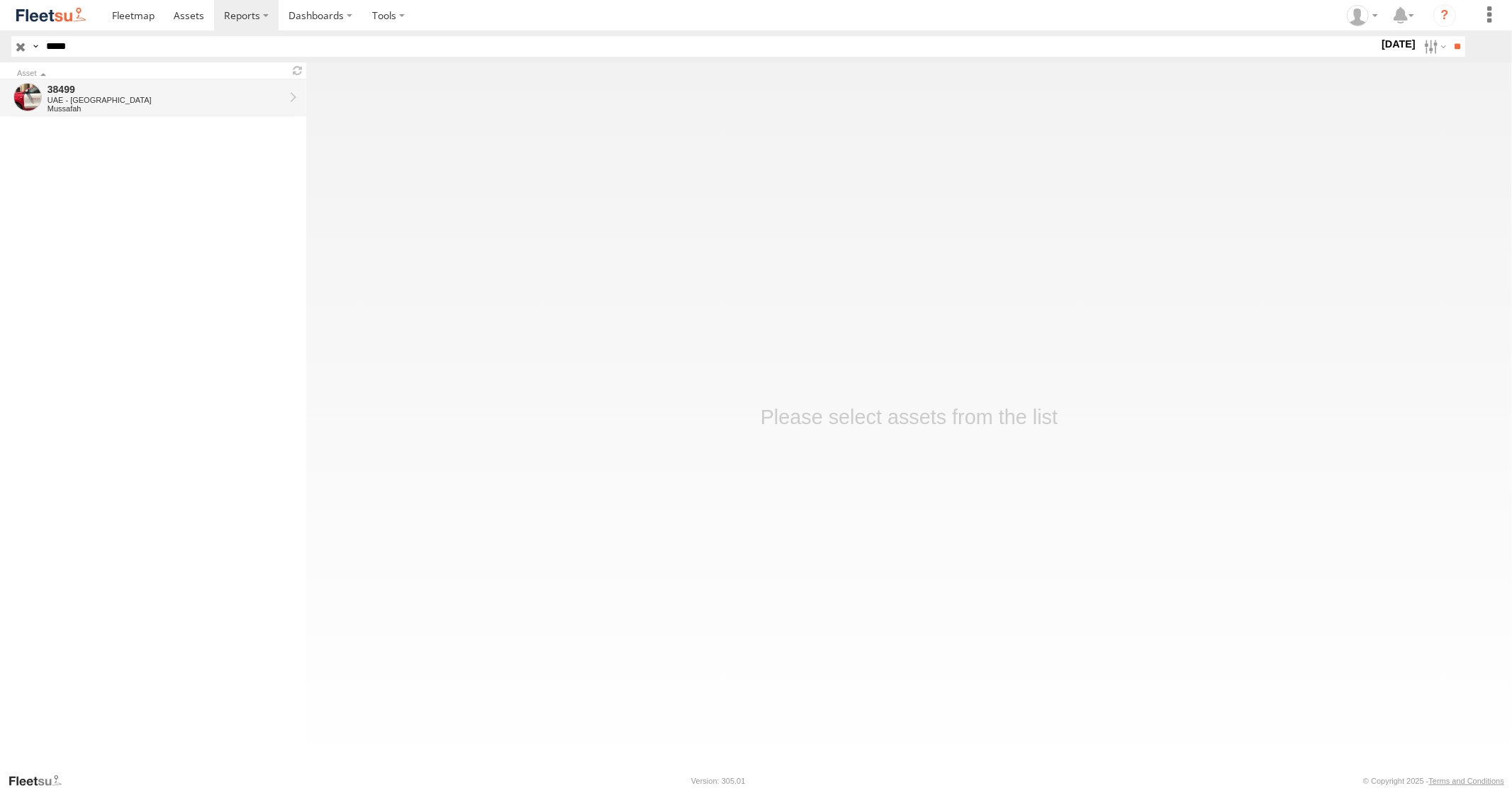
click at [72, 97] on div "UAE - [GEOGRAPHIC_DATA]" at bounding box center [165, 100] width 237 height 8
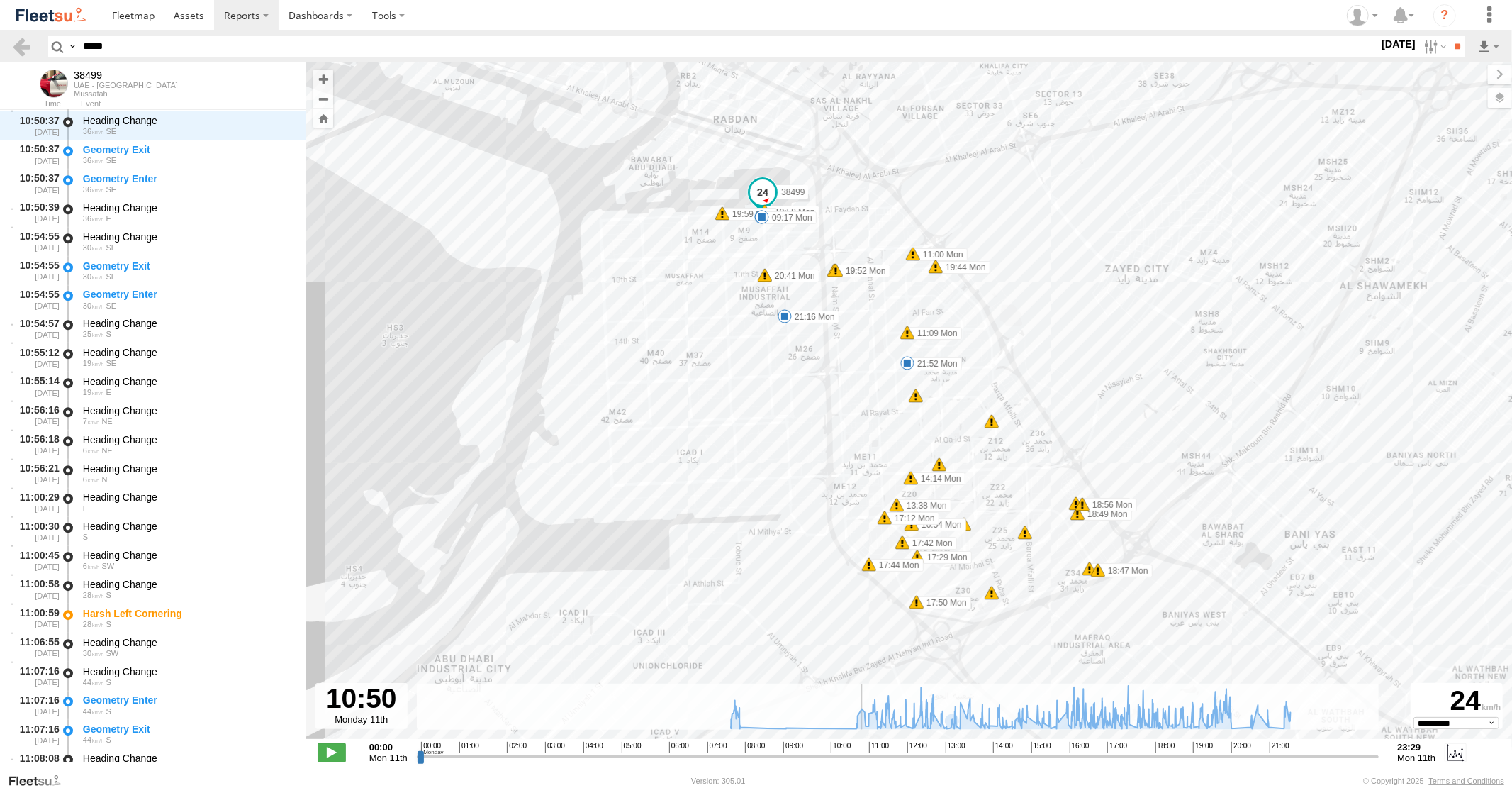
scroll to position [2927, 0]
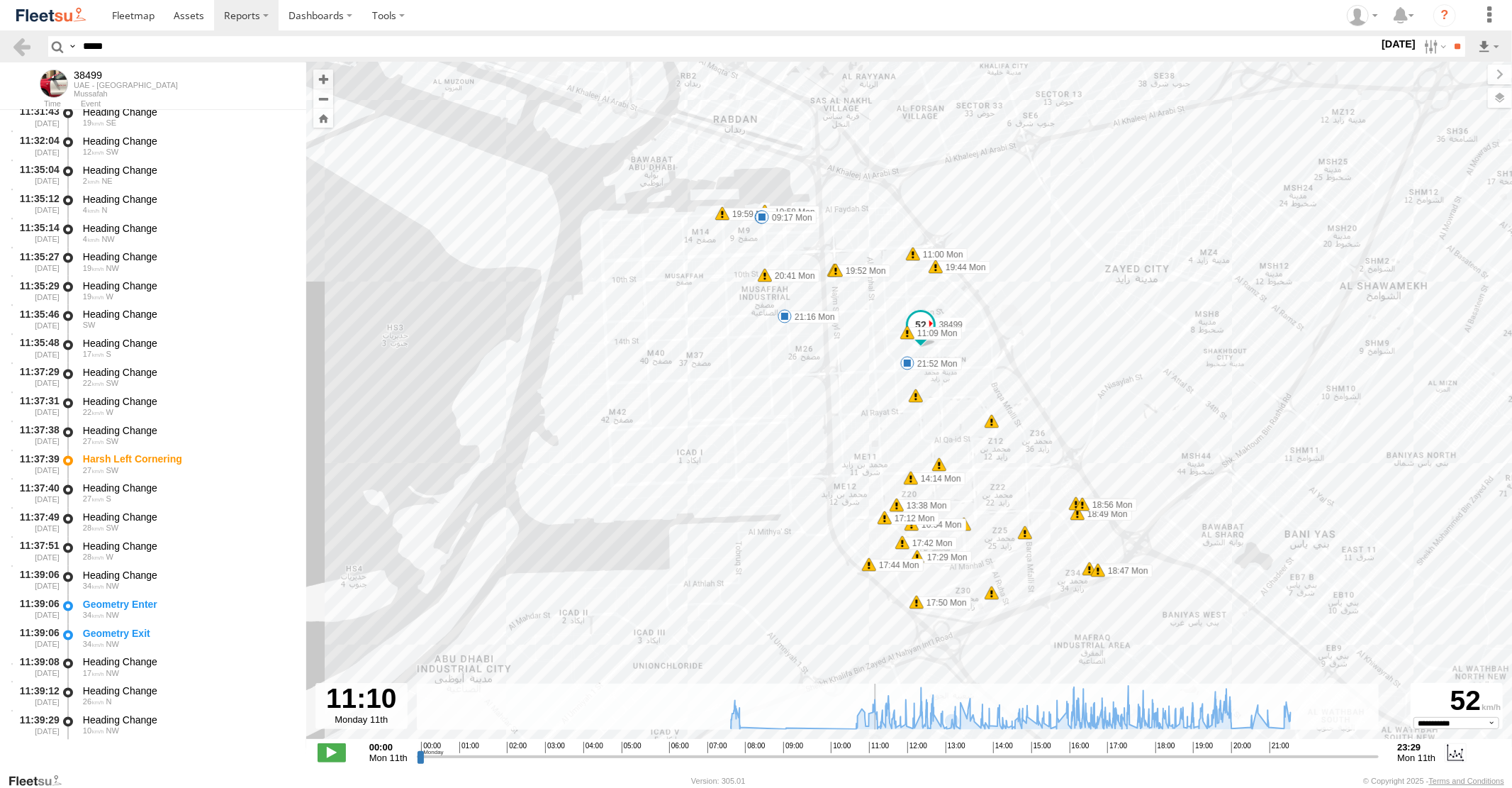
drag, startPoint x: 418, startPoint y: 757, endPoint x: 904, endPoint y: 771, distance: 486.2
click at [900, 763] on input "range" at bounding box center [898, 756] width 963 height 13
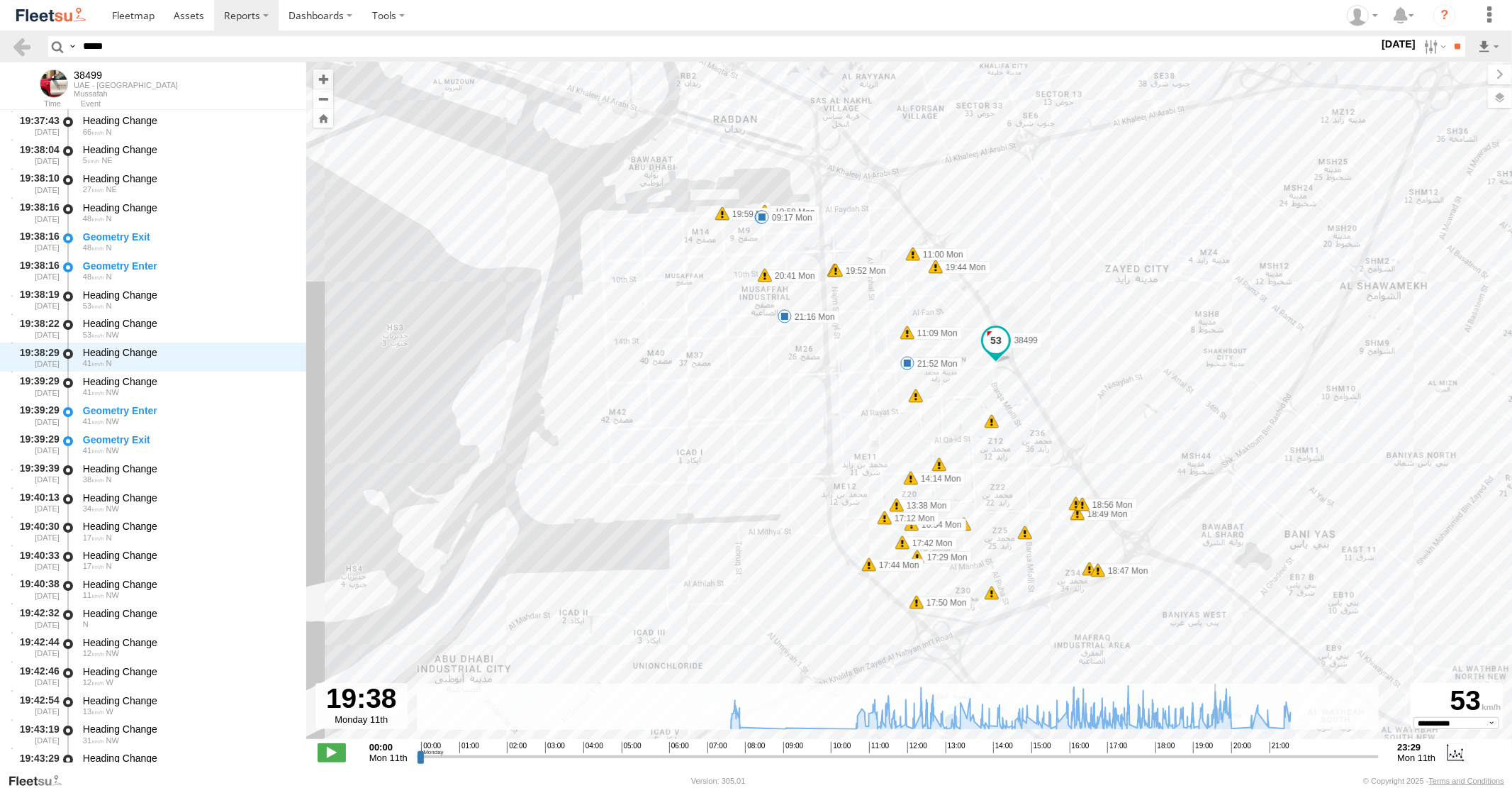
scroll to position [41124, 0]
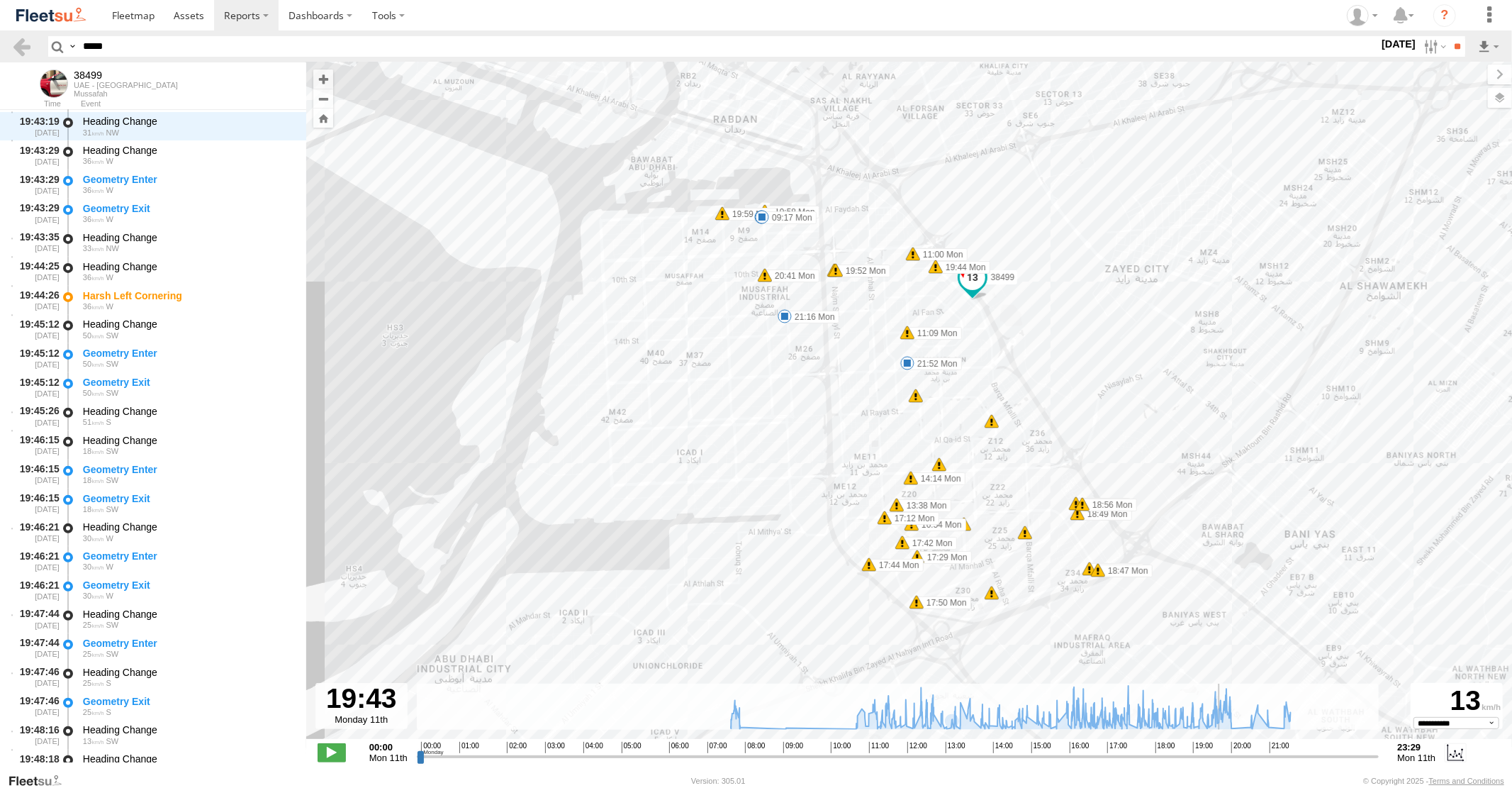
drag, startPoint x: 898, startPoint y: 755, endPoint x: 1222, endPoint y: 726, distance: 325.3
click at [1222, 750] on input "range" at bounding box center [898, 756] width 963 height 13
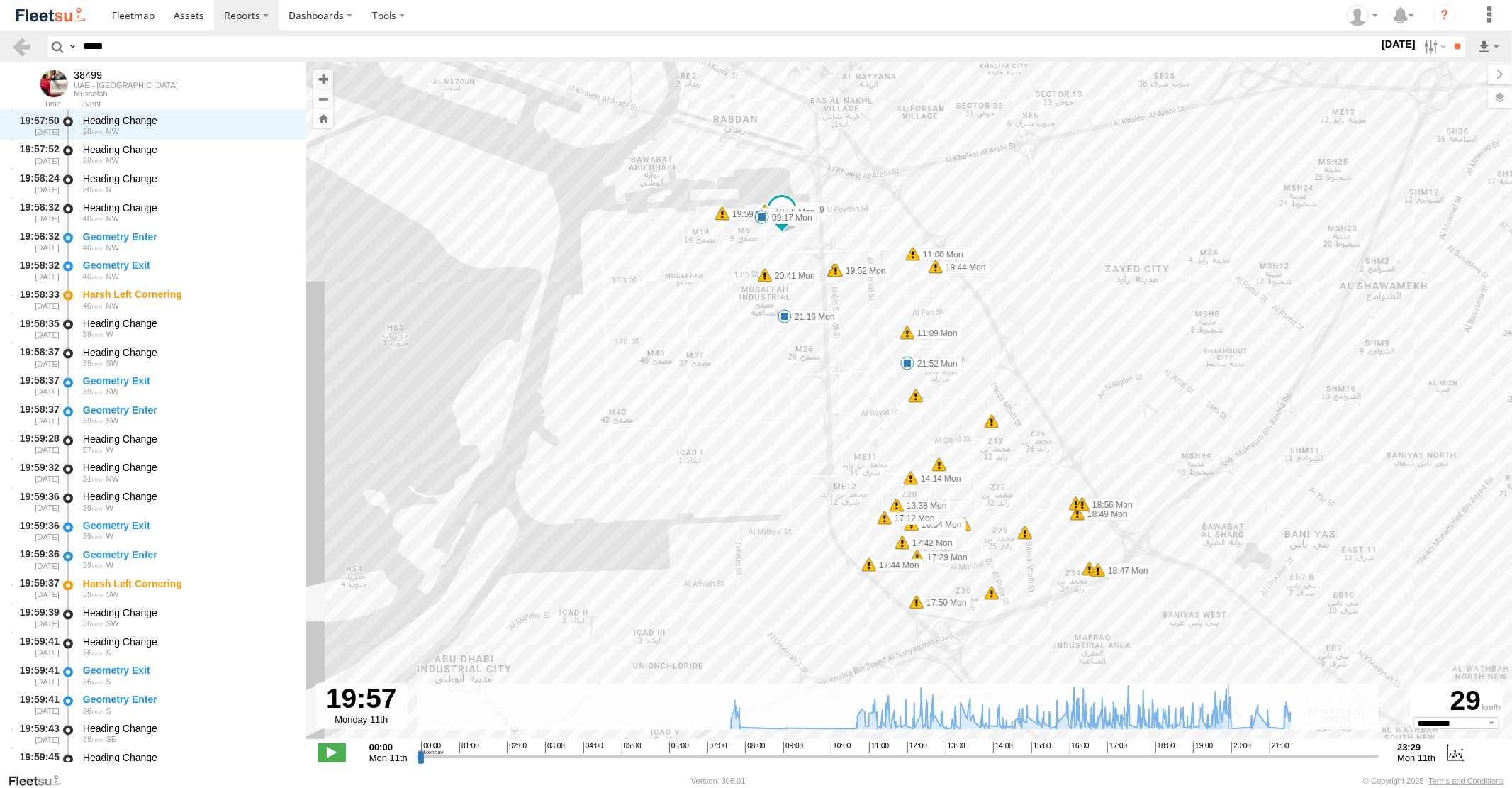
click at [1231, 756] on input "range" at bounding box center [898, 756] width 963 height 13
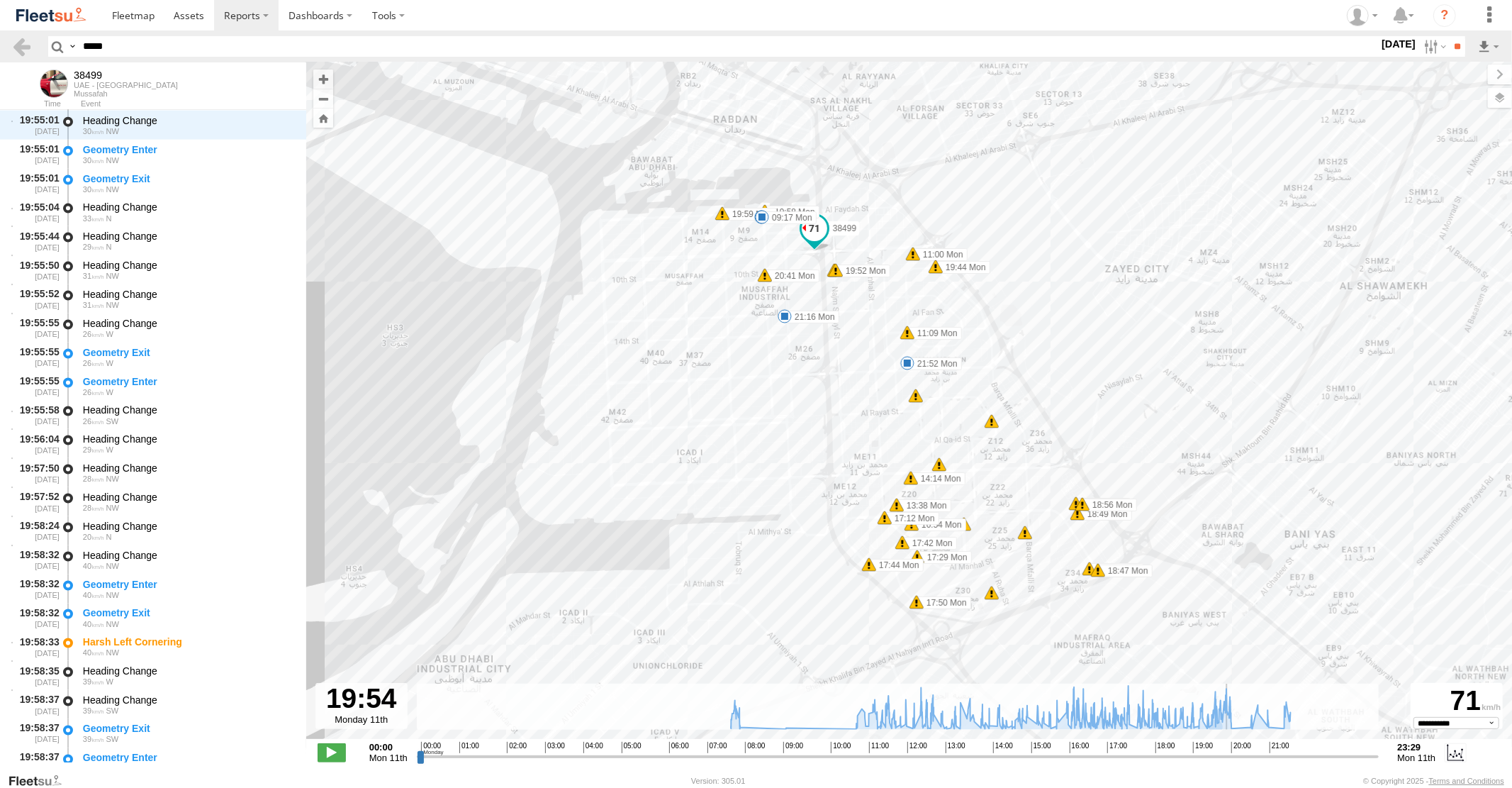
click at [1229, 755] on input "range" at bounding box center [898, 756] width 963 height 13
click at [326, 752] on span at bounding box center [332, 752] width 28 height 18
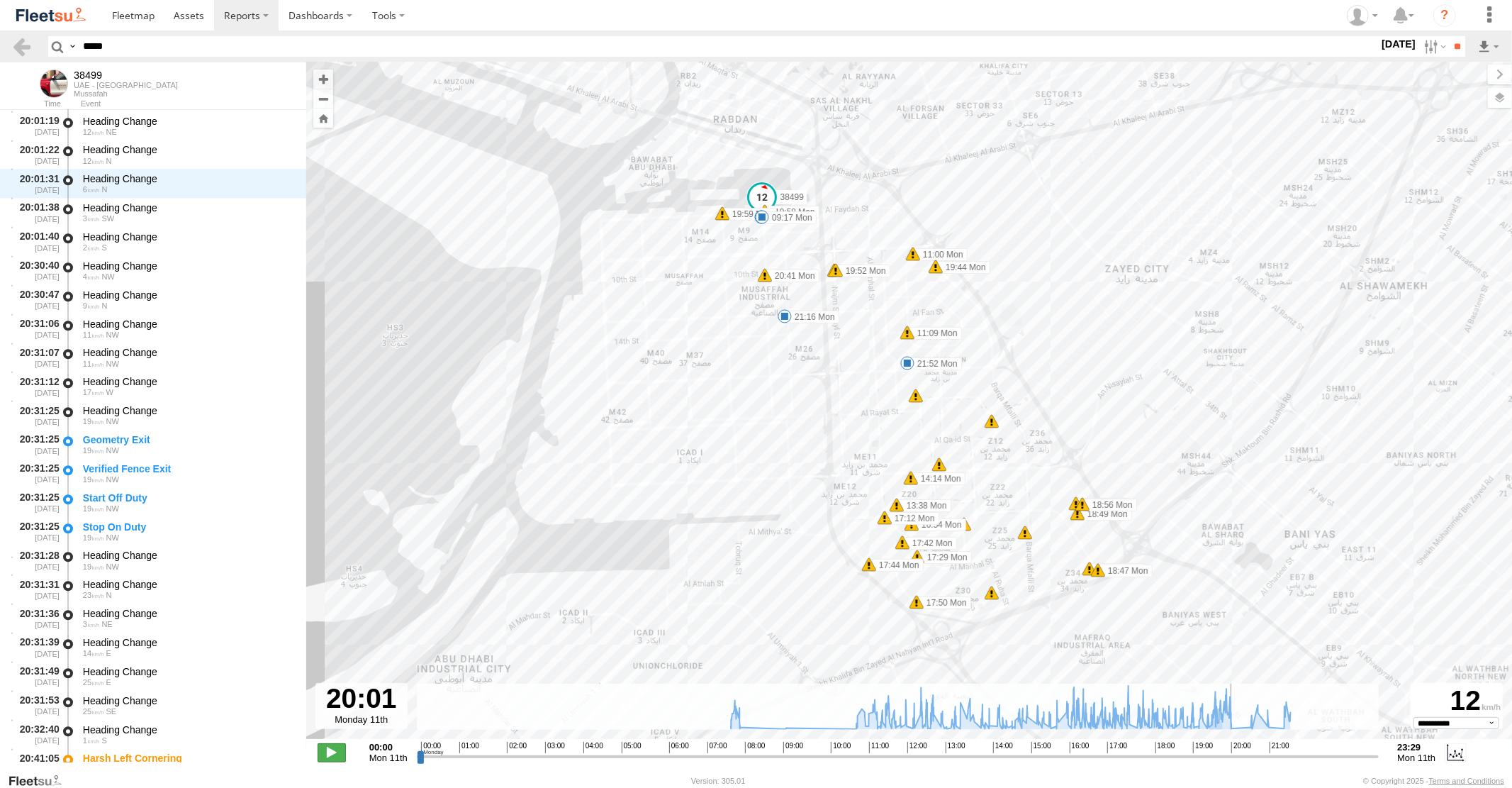
click at [328, 753] on span at bounding box center [332, 752] width 28 height 18
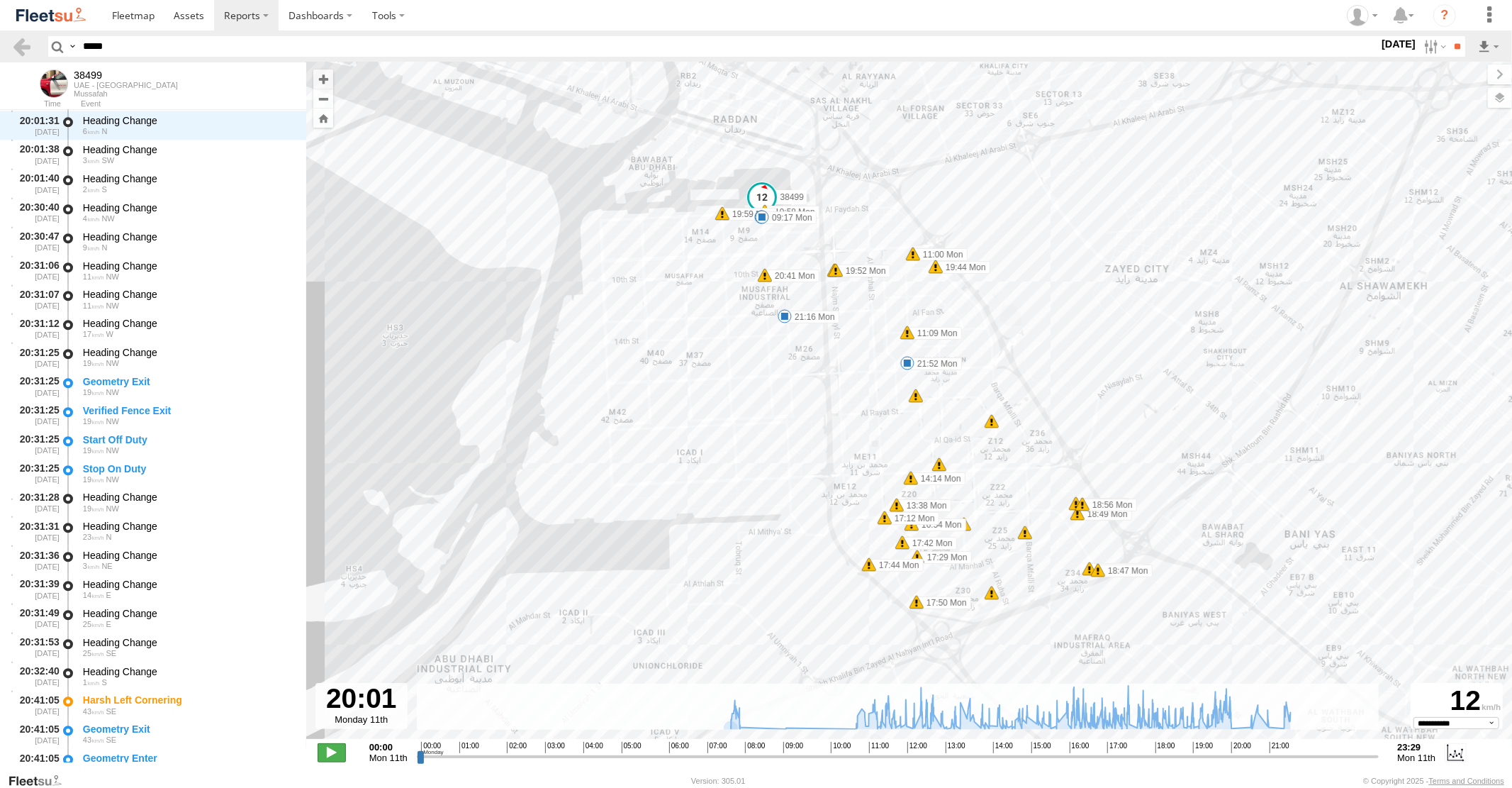
click at [329, 753] on span at bounding box center [332, 752] width 28 height 18
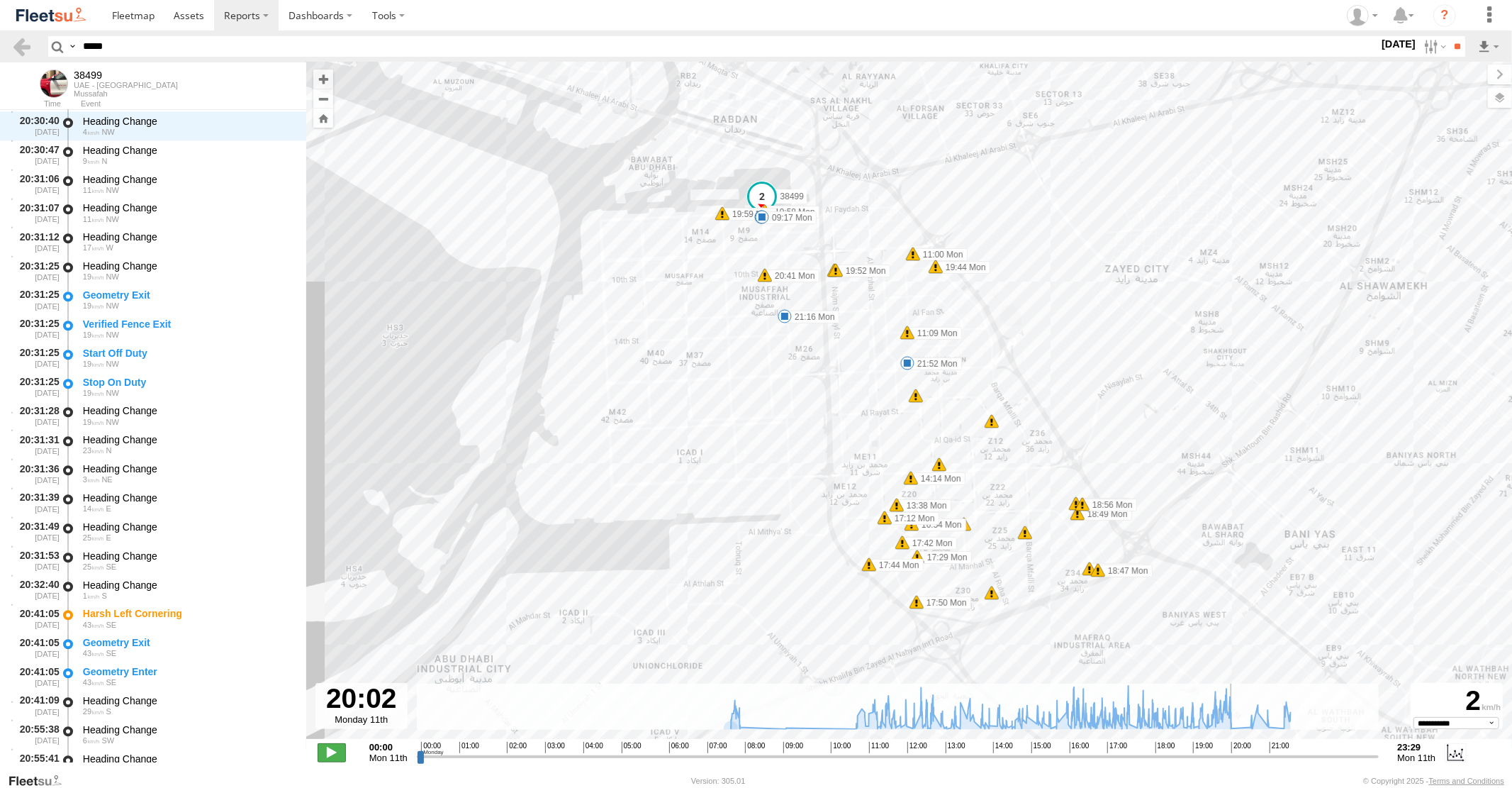
scroll to position [43935, 0]
click at [329, 752] on span at bounding box center [332, 752] width 28 height 18
click at [332, 754] on span at bounding box center [332, 752] width 28 height 18
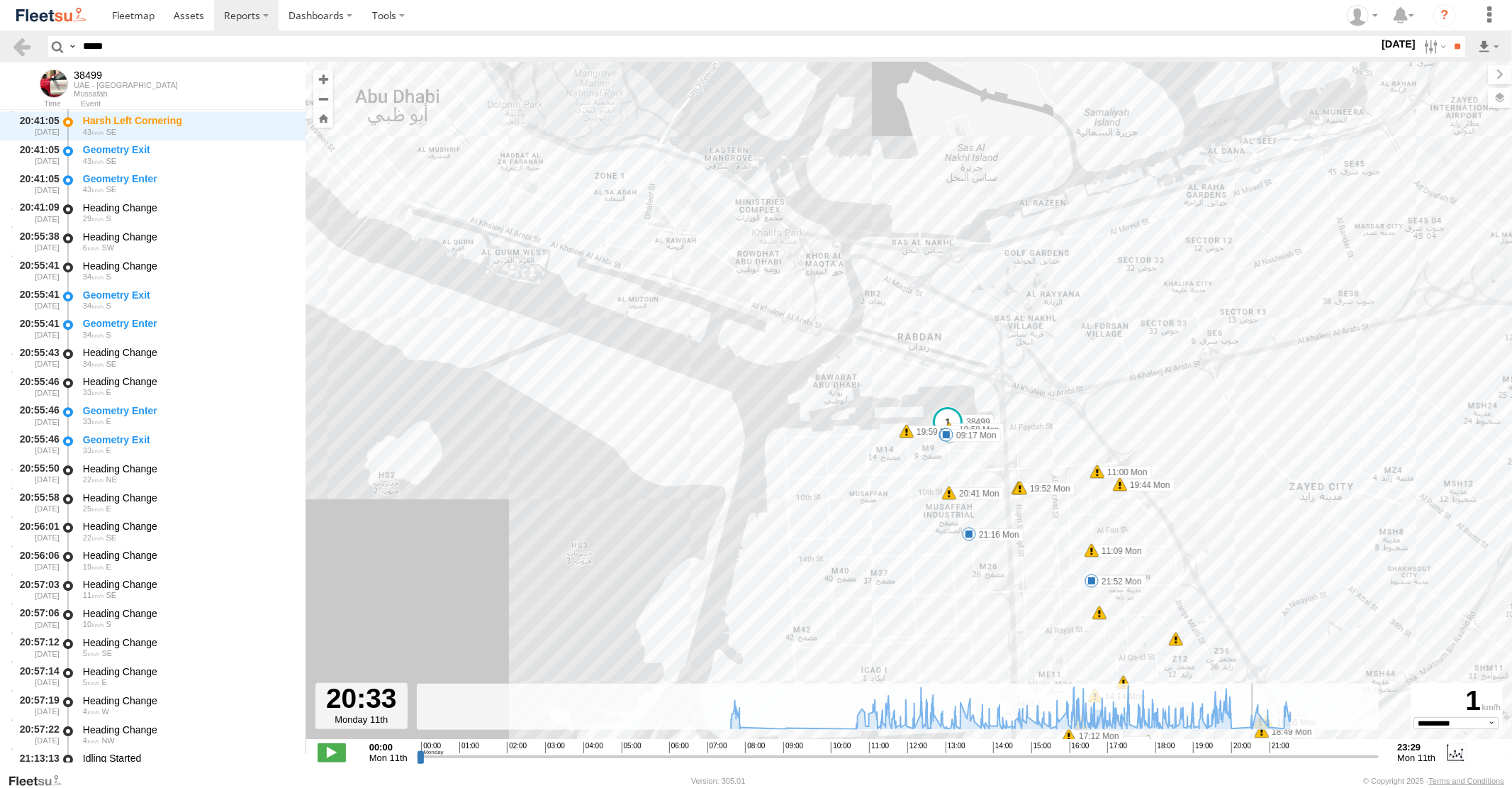
drag, startPoint x: 1248, startPoint y: 435, endPoint x: 1130, endPoint y: 355, distance: 142.6
click at [1144, 364] on div "38499 07:41 Mon 08:08 Mon 09:17 Mon 11:00 Mon 11:09 Mon 13:38 Mon 14:14 Mon 16:…" at bounding box center [909, 408] width 1206 height 692
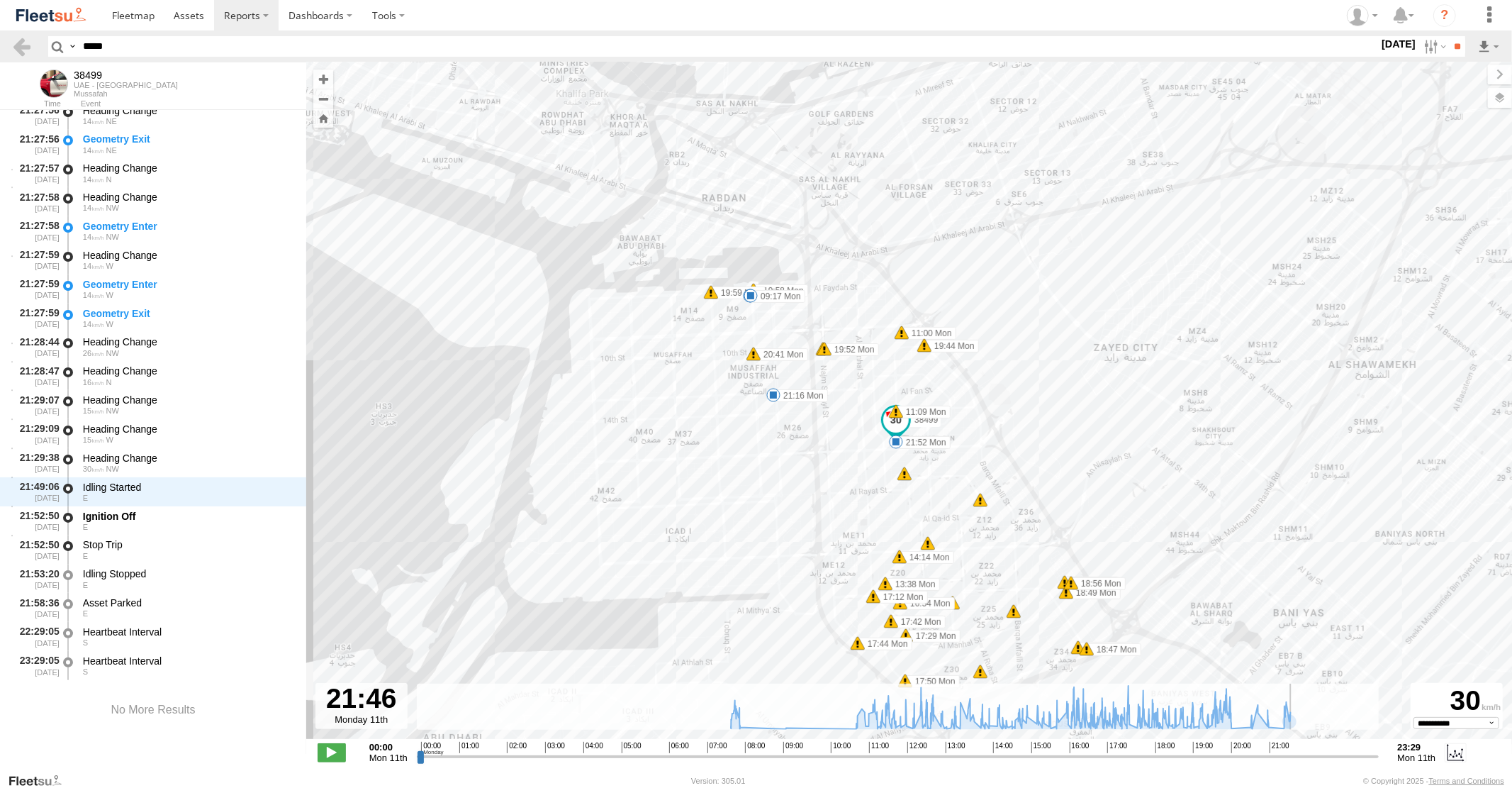
scroll to position [45859, 0]
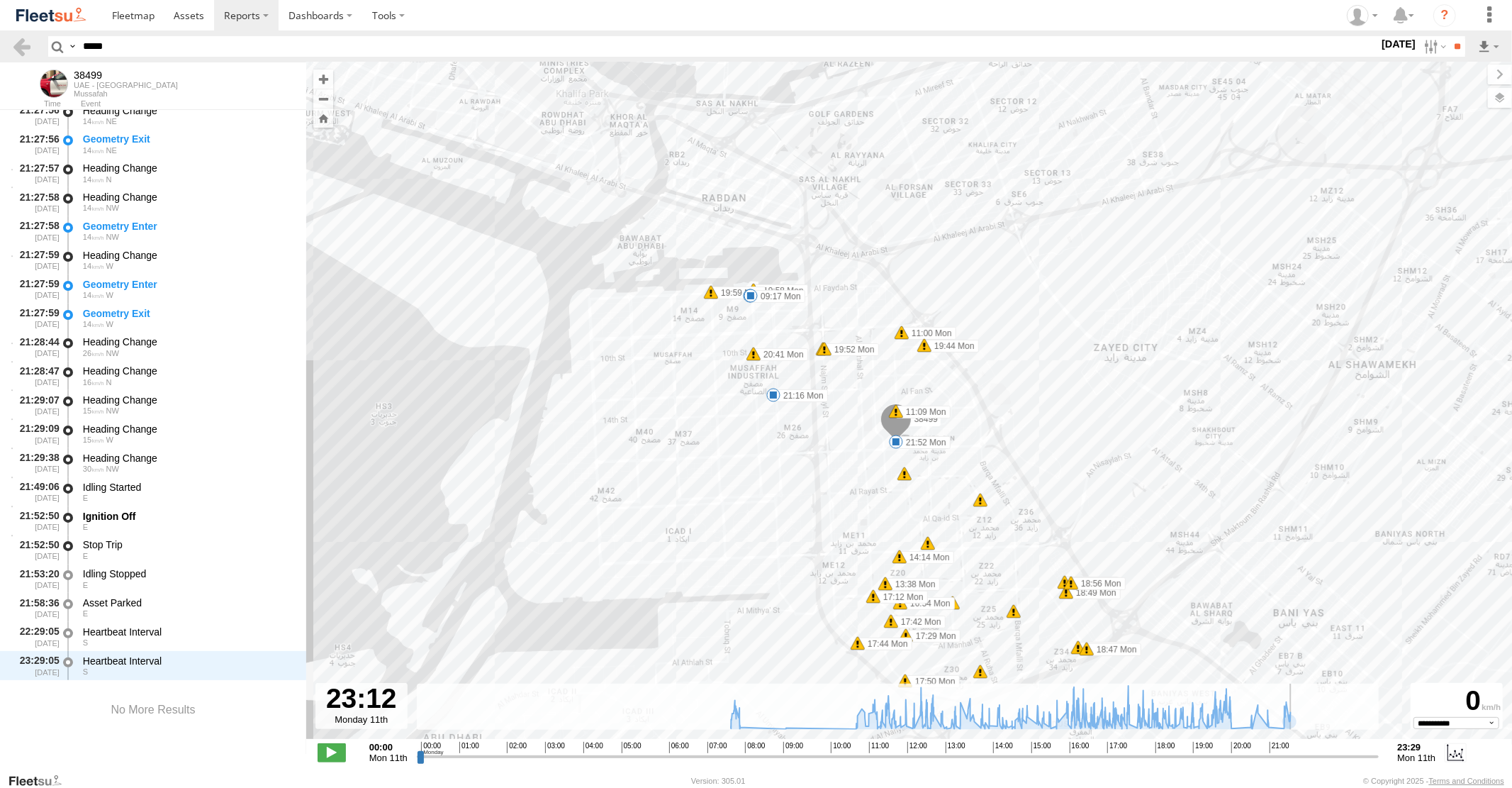
drag, startPoint x: 1305, startPoint y: 756, endPoint x: 1363, endPoint y: 759, distance: 58.1
click at [1363, 759] on input "range" at bounding box center [898, 756] width 963 height 13
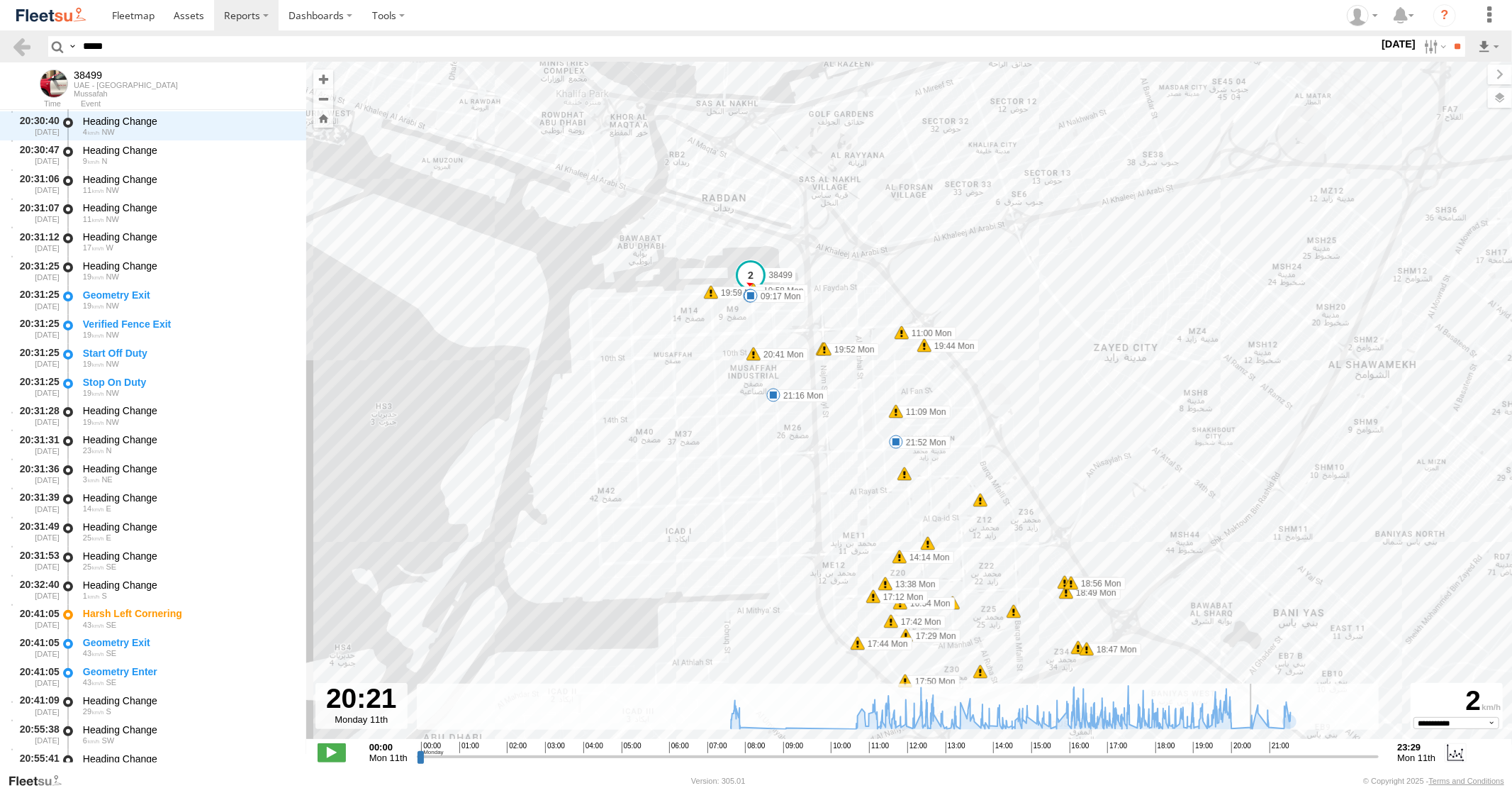
drag, startPoint x: 1363, startPoint y: 756, endPoint x: 1247, endPoint y: 748, distance: 116.3
click at [1247, 750] on input "range" at bounding box center [898, 756] width 963 height 13
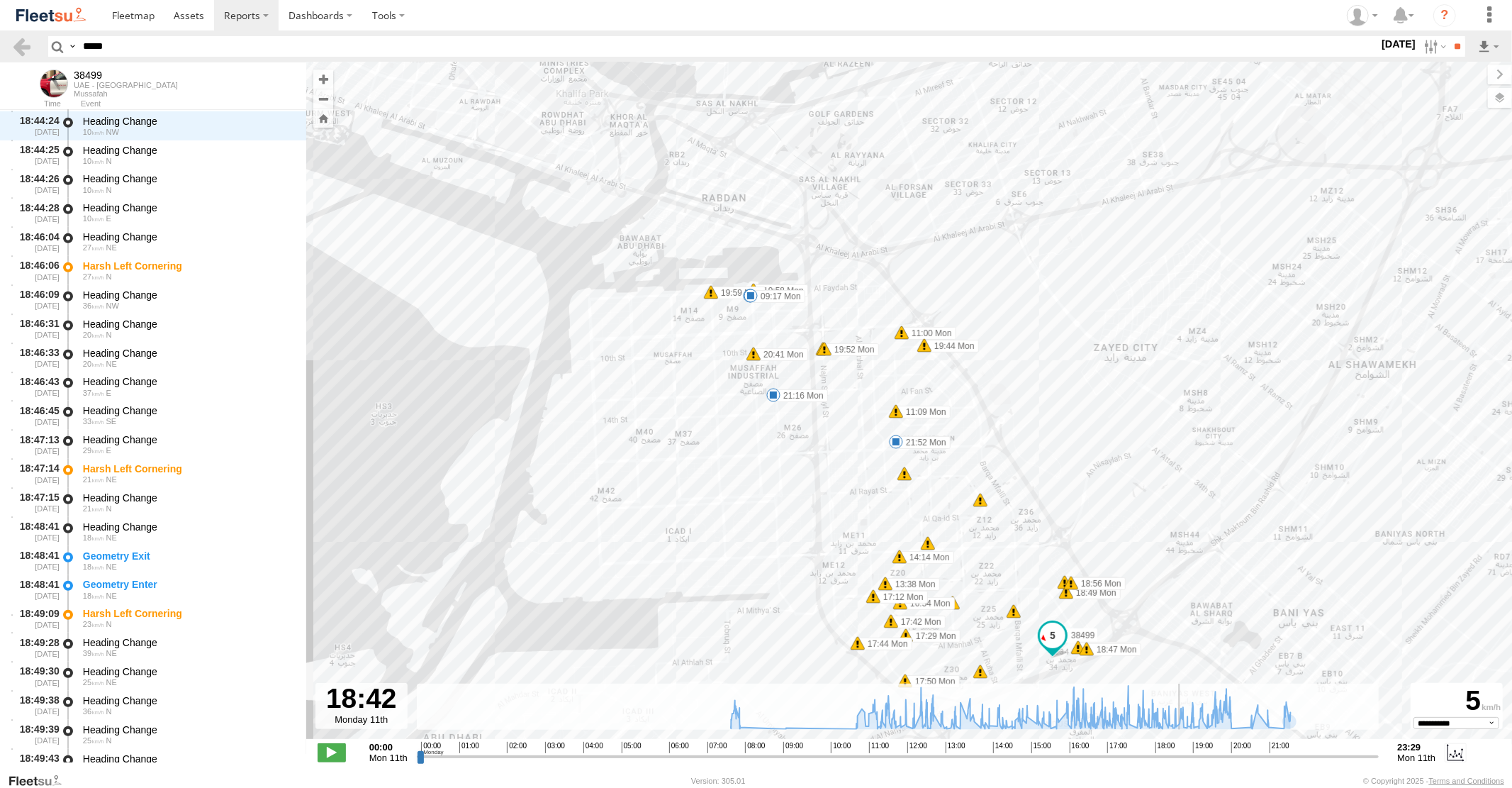
drag, startPoint x: 1250, startPoint y: 752, endPoint x: 1180, endPoint y: 756, distance: 70.1
click at [1180, 756] on input "range" at bounding box center [898, 756] width 963 height 13
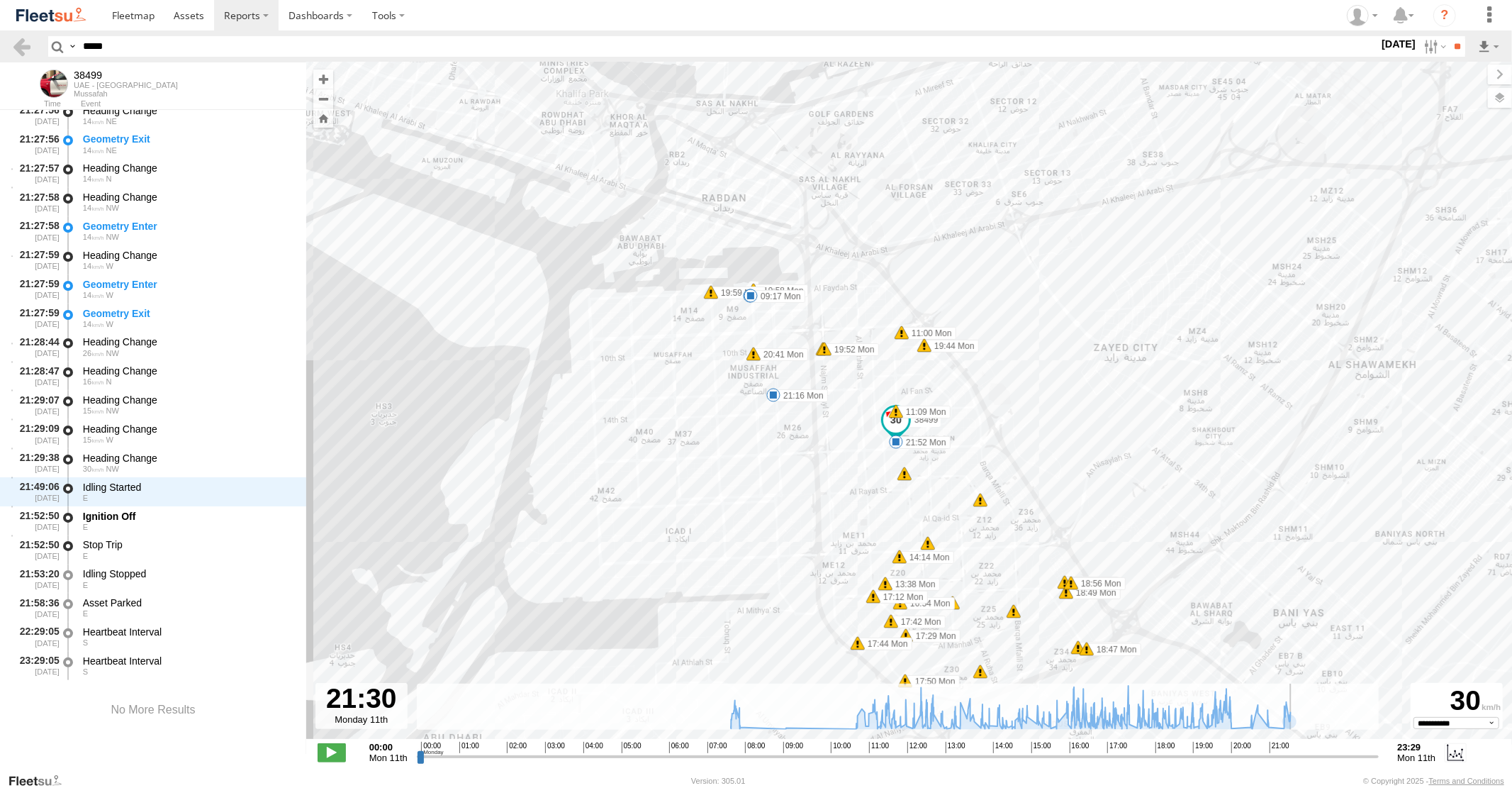
drag, startPoint x: 1187, startPoint y: 756, endPoint x: 1294, endPoint y: 768, distance: 107.7
click at [1294, 763] on input "range" at bounding box center [898, 756] width 963 height 13
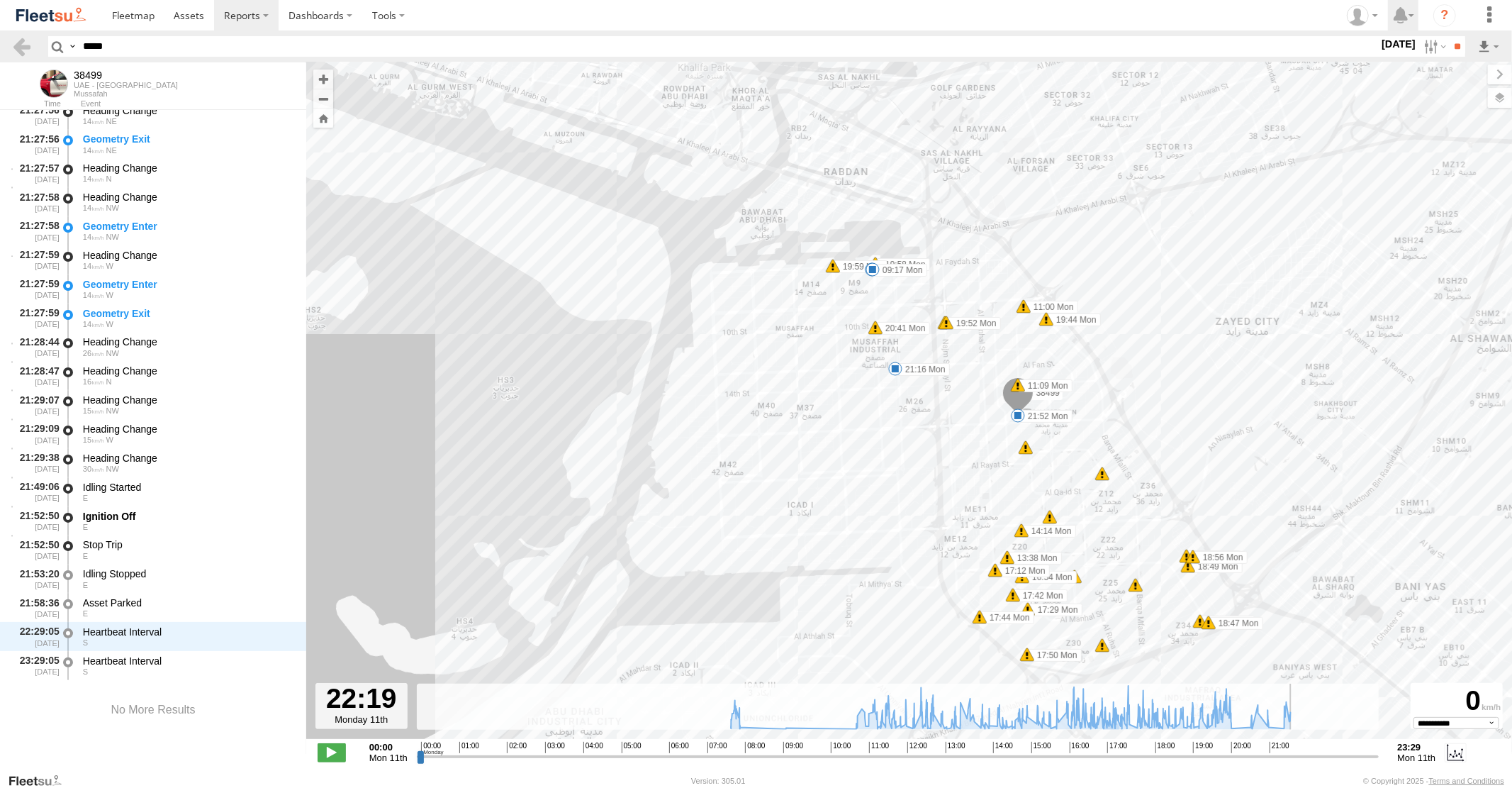
type input "**********"
